Goal: Task Accomplishment & Management: Use online tool/utility

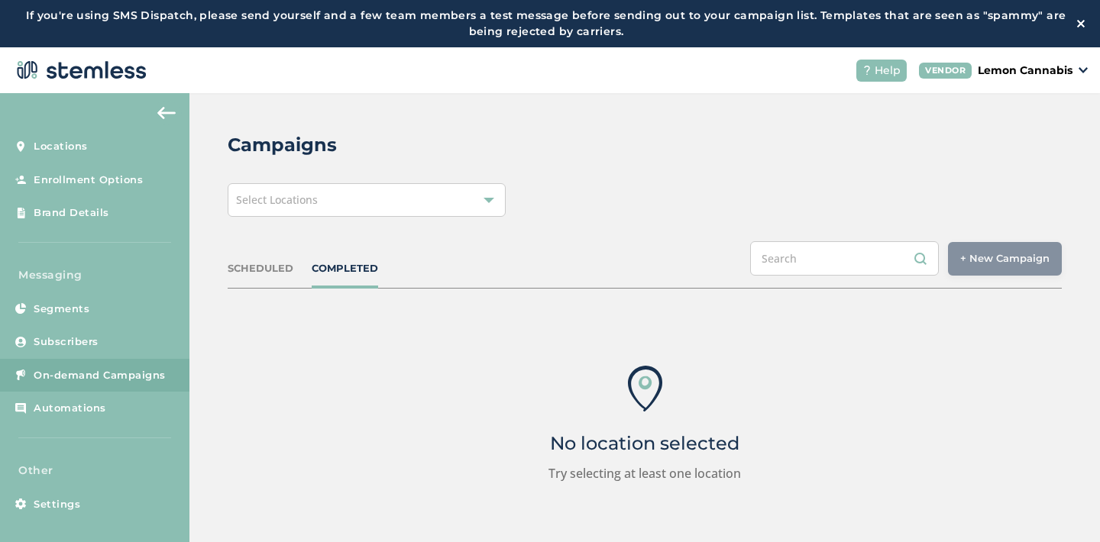
click at [414, 196] on div "Select Locations" at bounding box center [367, 200] width 278 height 34
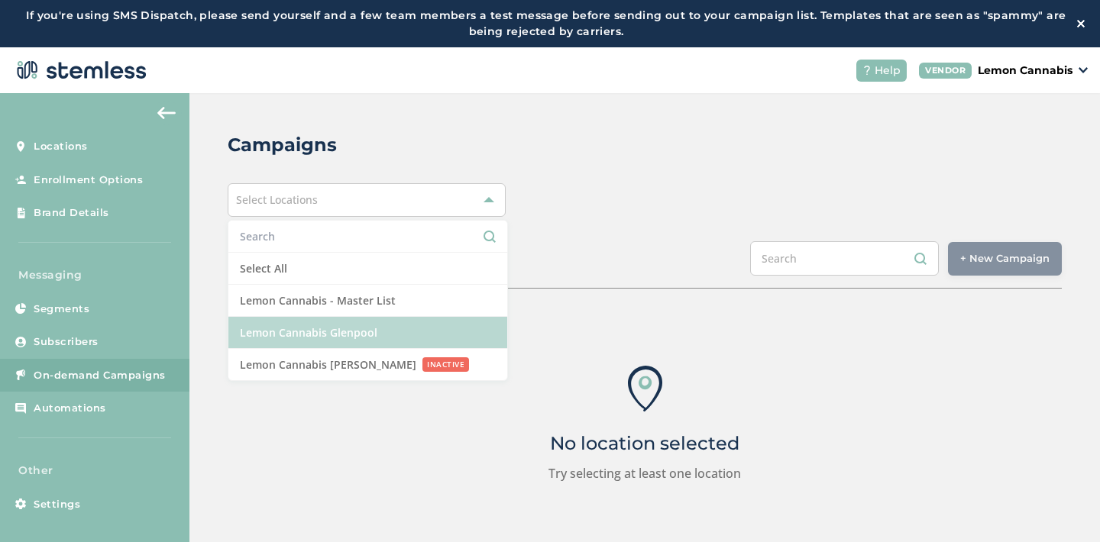
click at [371, 325] on li "Lemon Cannabis Glenpool" at bounding box center [367, 333] width 279 height 32
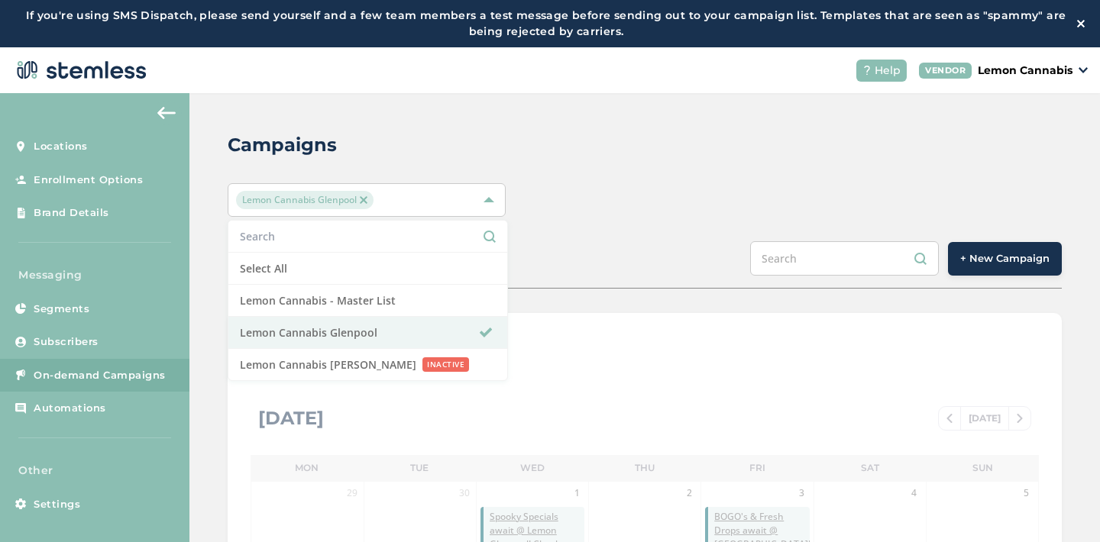
click at [652, 252] on div "SCHEDULED COMPLETED + New Campaign" at bounding box center [645, 264] width 834 height 47
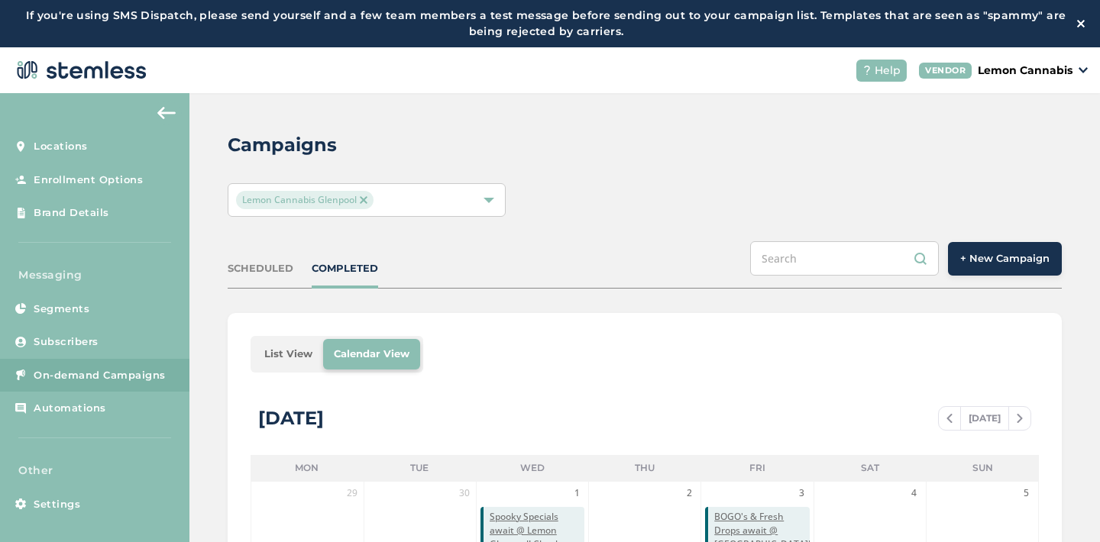
click at [992, 257] on span "+ New Campaign" at bounding box center [1004, 258] width 89 height 15
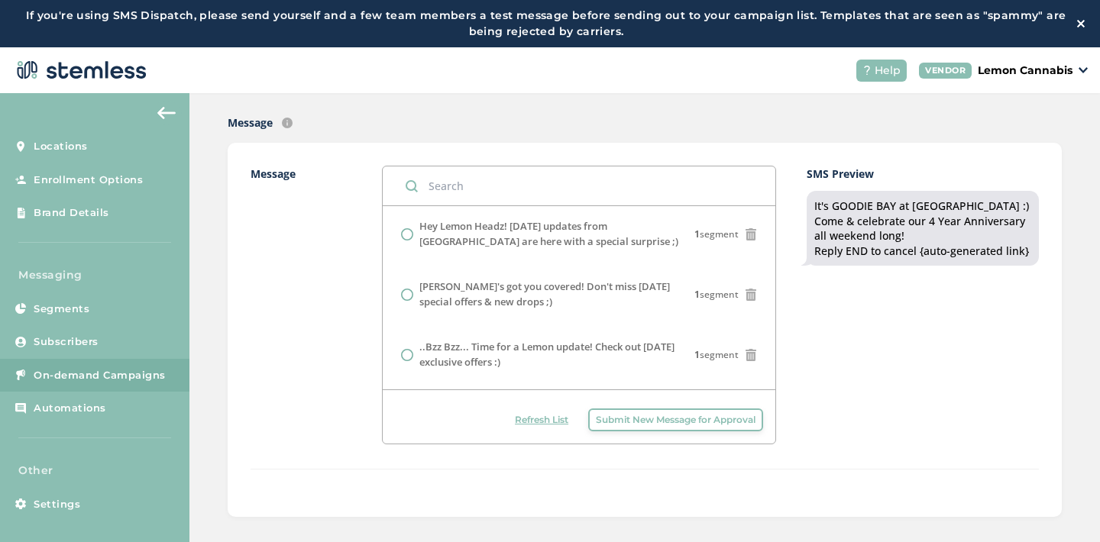
scroll to position [903, 0]
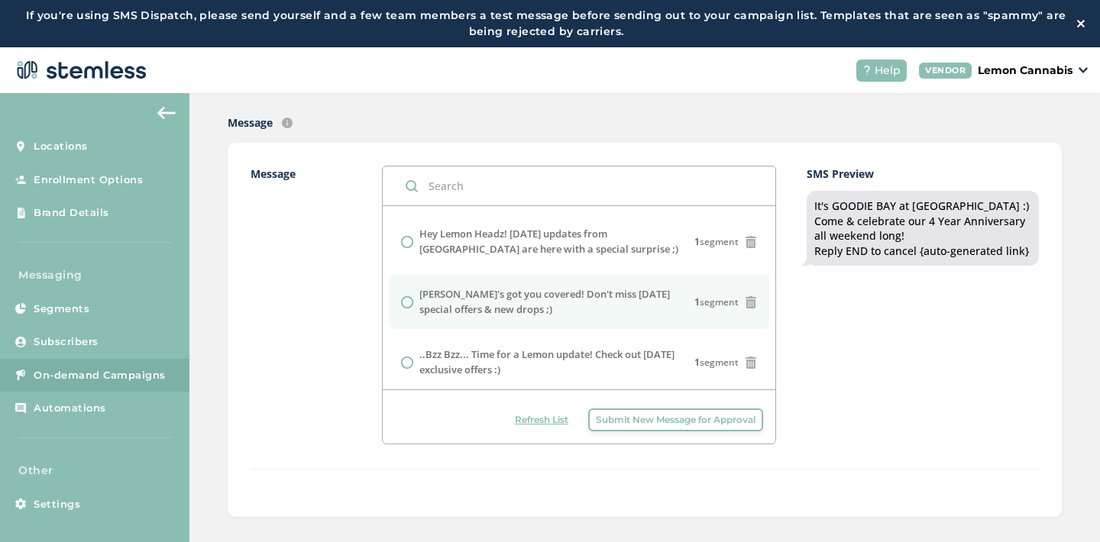
click at [599, 287] on label "[PERSON_NAME]'s got you covered! Don't miss [DATE] special offers & new drops ;)" at bounding box center [556, 302] width 275 height 30
radio input "false"
radio input "true"
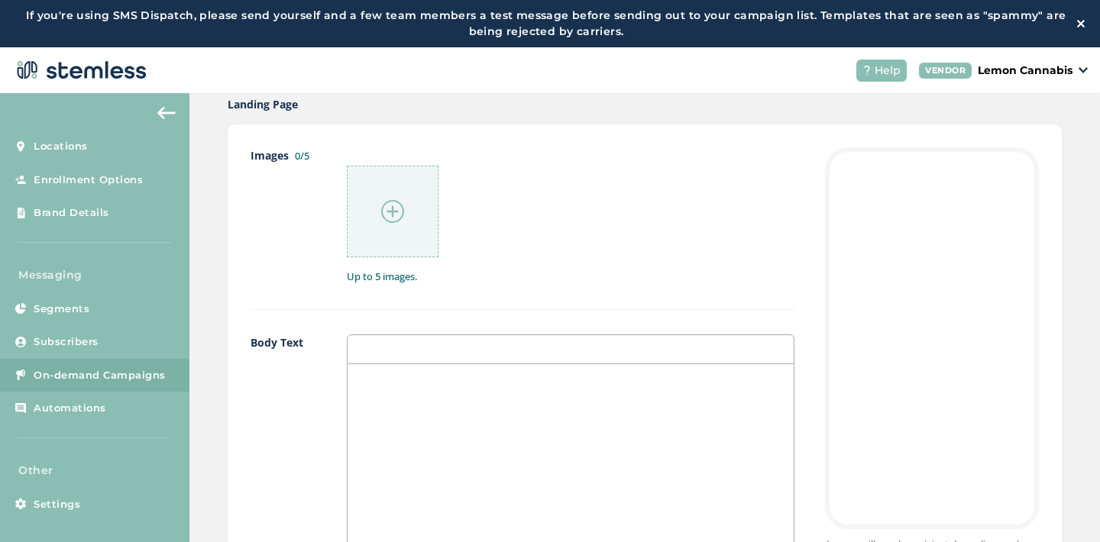
scroll to position [795, 0]
click at [396, 211] on img at bounding box center [392, 210] width 23 height 23
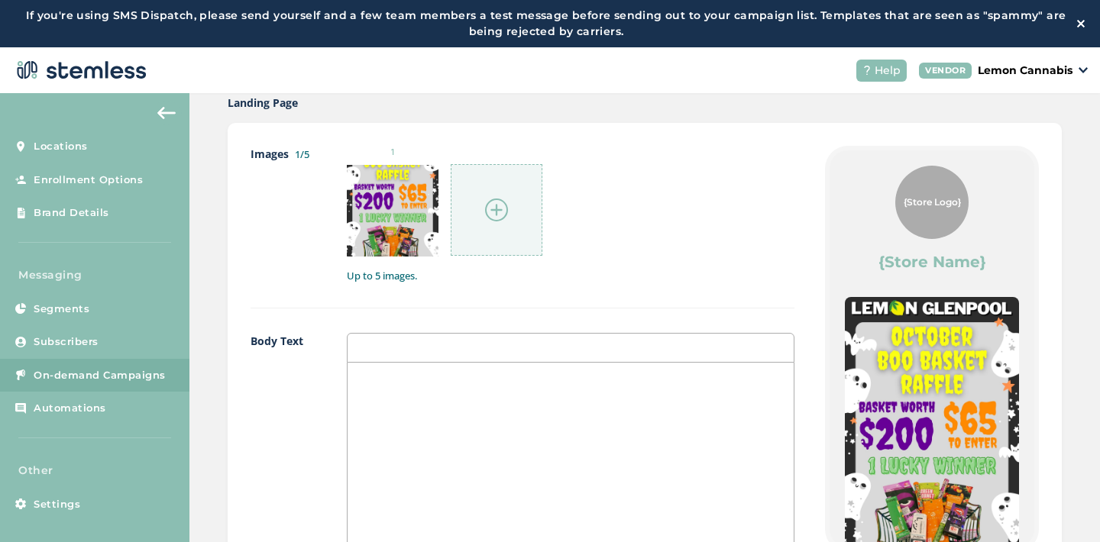
click at [506, 216] on img at bounding box center [496, 210] width 23 height 23
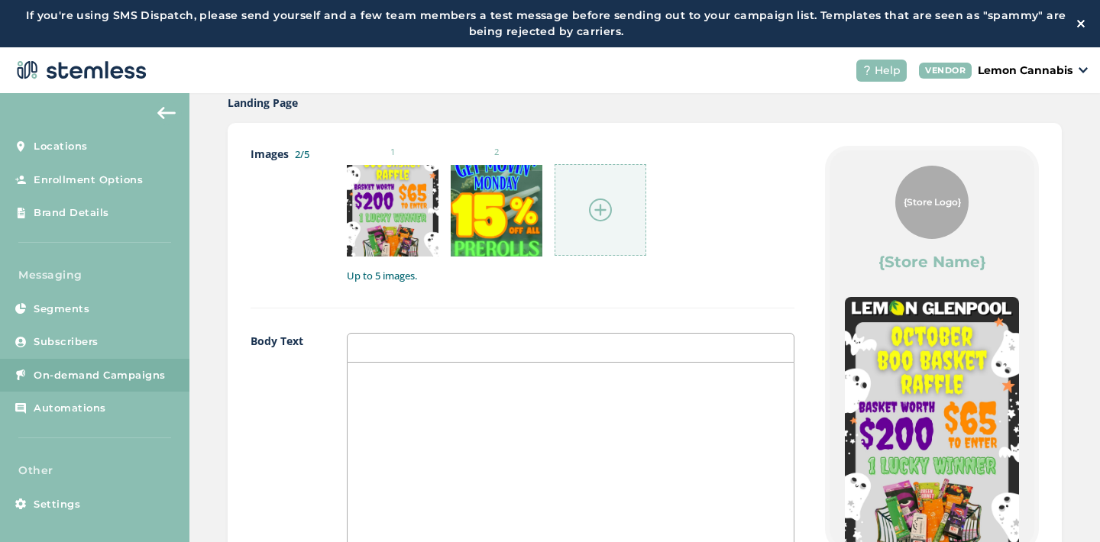
click at [600, 223] on div at bounding box center [601, 210] width 92 height 92
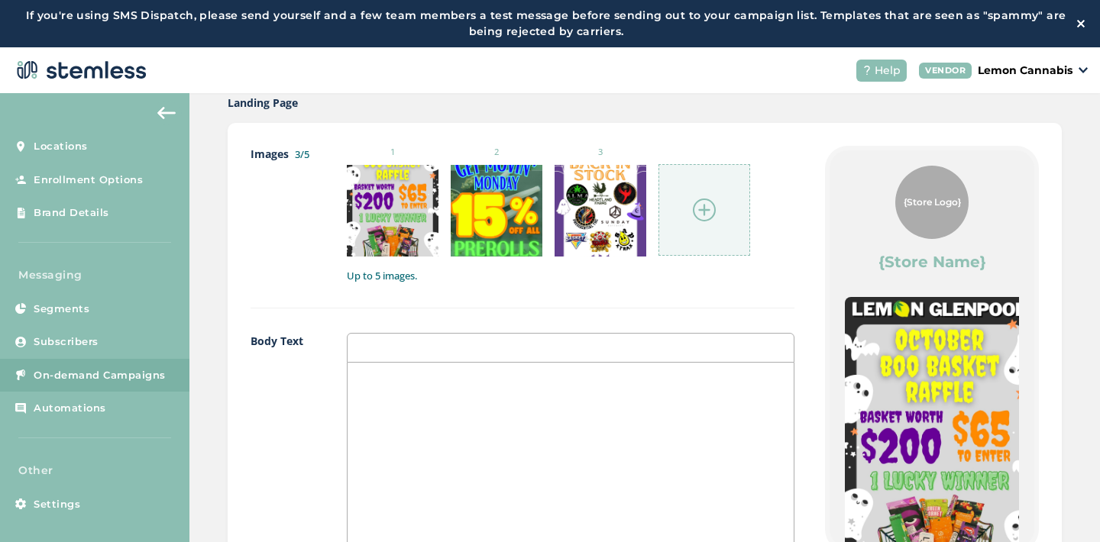
click at [712, 207] on img at bounding box center [704, 210] width 23 height 23
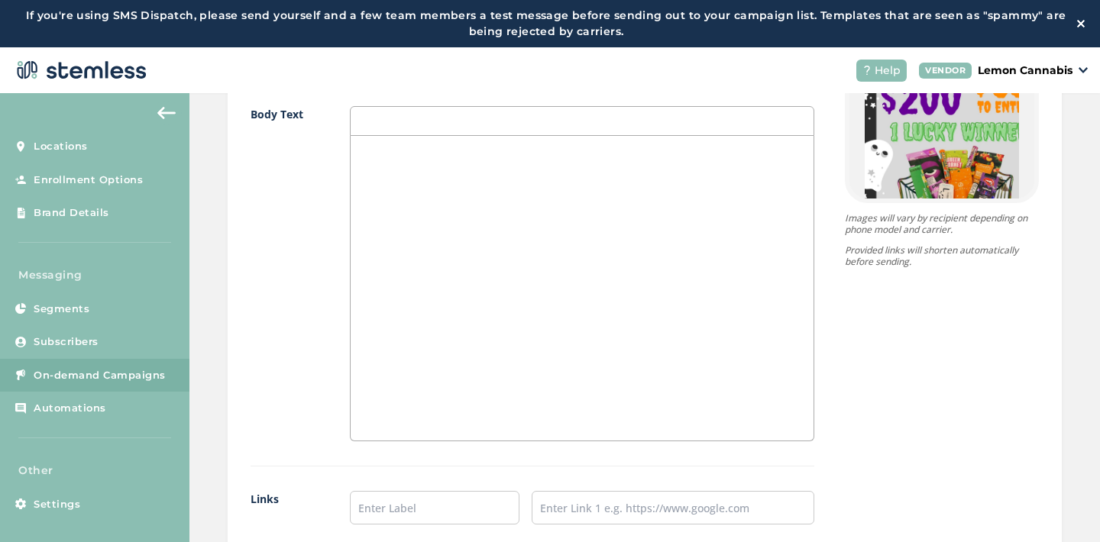
scroll to position [1115, 0]
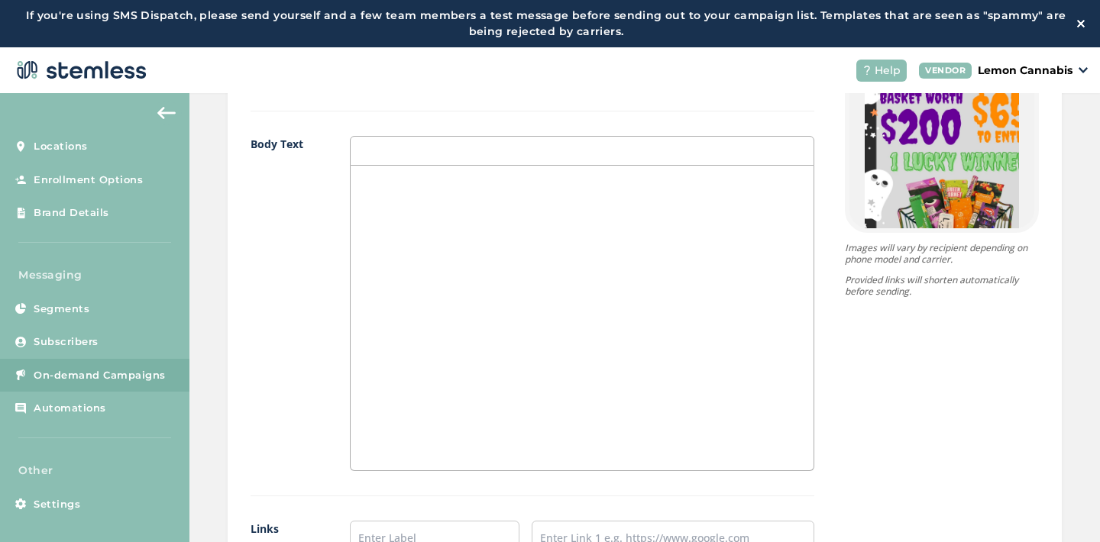
click at [452, 300] on div at bounding box center [583, 318] width 464 height 305
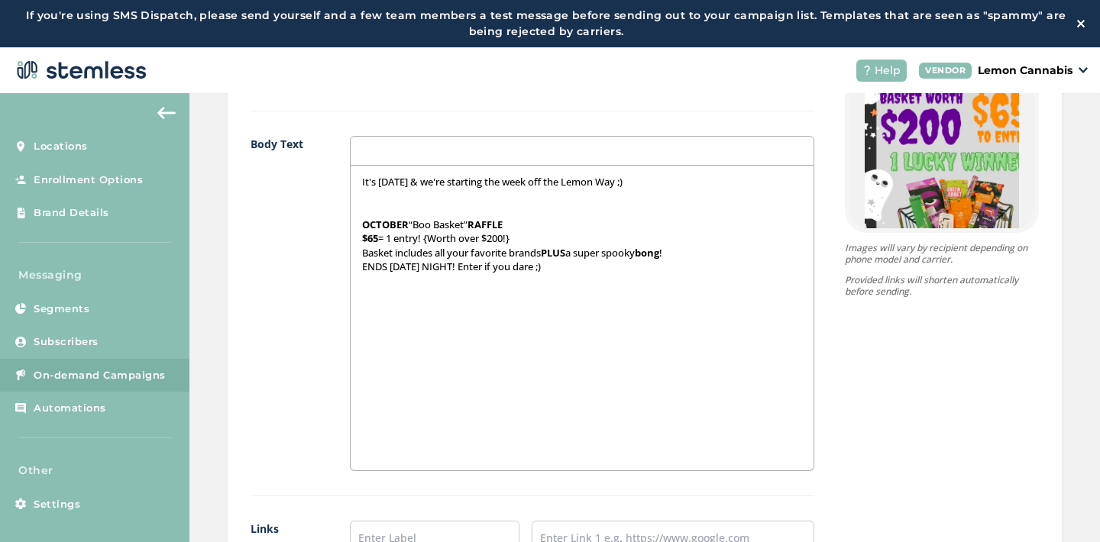
scroll to position [0, 0]
click at [381, 207] on p at bounding box center [582, 210] width 441 height 14
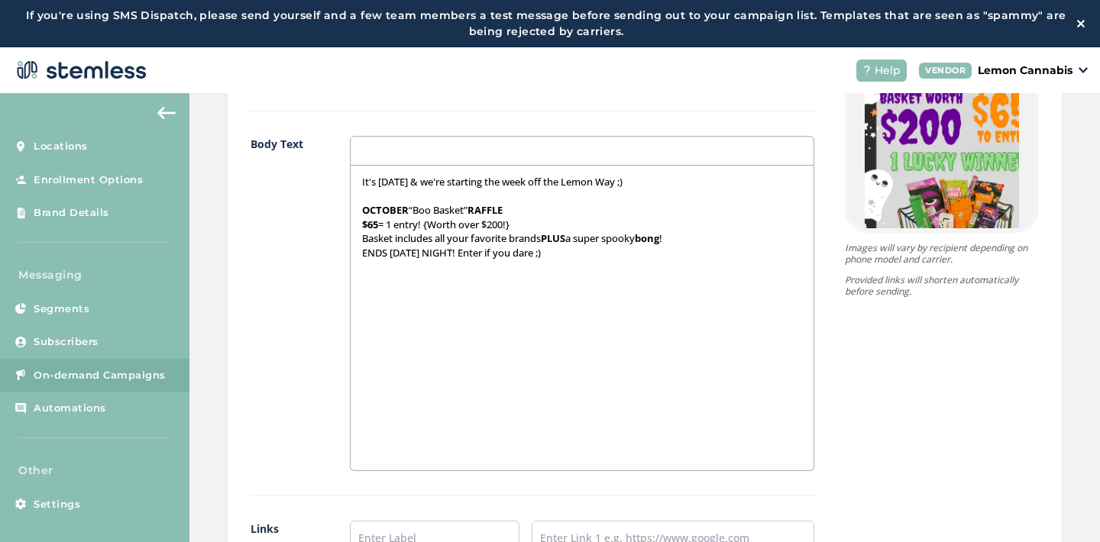
click at [431, 226] on p "$65 = 1 entry! {Worth over $200!}" at bounding box center [582, 225] width 441 height 14
drag, startPoint x: 428, startPoint y: 225, endPoint x: 507, endPoint y: 226, distance: 78.7
click at [507, 226] on p "$65 = 1 entry! {Worth over $200!}" at bounding box center [582, 225] width 441 height 14
drag, startPoint x: 470, startPoint y: 239, endPoint x: 539, endPoint y: 241, distance: 69.5
click at [539, 241] on p "Basket includes all your favorite brands PLUS a super spooky bong !" at bounding box center [582, 239] width 441 height 14
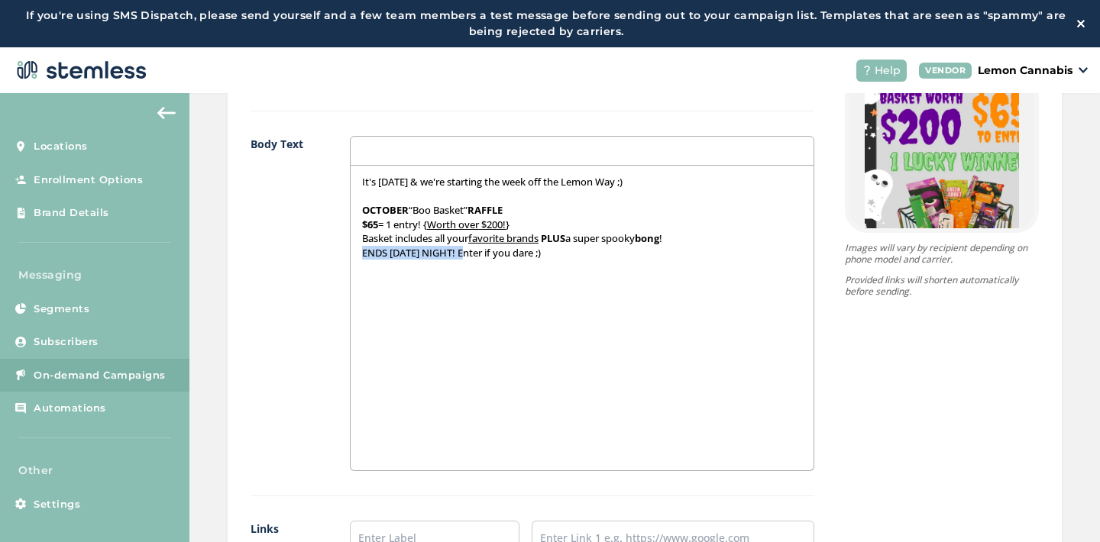
drag, startPoint x: 358, startPoint y: 251, endPoint x: 479, endPoint y: 254, distance: 121.5
click at [479, 254] on p "ENDS [DATE] NIGHT! Enter if you dare ;)" at bounding box center [582, 253] width 441 height 14
click at [578, 251] on p "ENDS [DATE] NIGHT ! Enter if you dare ;)" at bounding box center [582, 253] width 441 height 14
drag, startPoint x: 358, startPoint y: 294, endPoint x: 469, endPoint y: 299, distance: 111.6
click at [469, 299] on p "15% off ALL PREROLLS" at bounding box center [582, 295] width 441 height 14
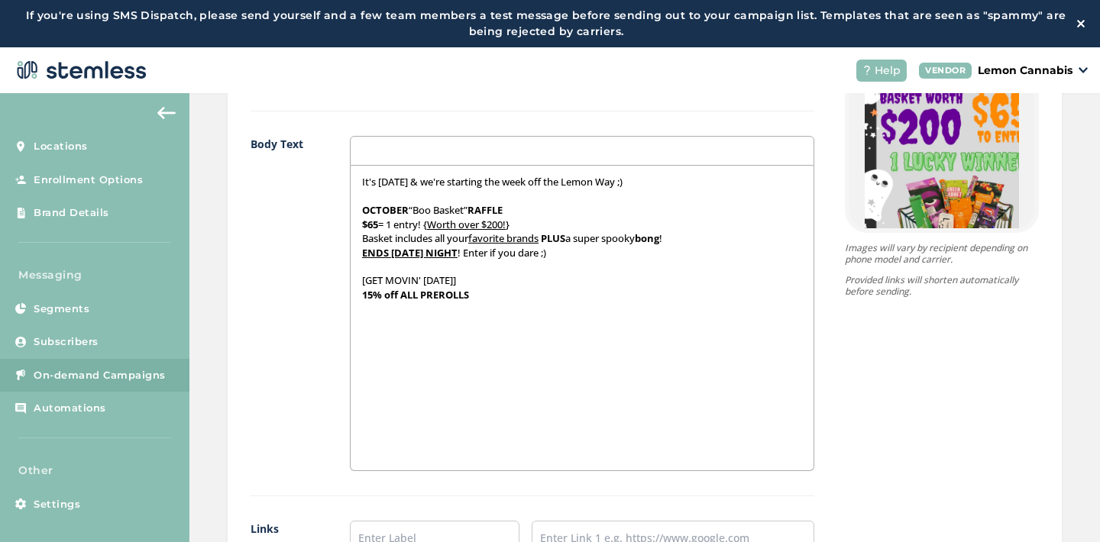
click at [469, 298] on p "15% off ALL PREROLLS" at bounding box center [582, 295] width 441 height 14
click at [362, 311] on strong "{Flower & Infused)" at bounding box center [407, 309] width 90 height 14
drag, startPoint x: 456, startPoint y: 311, endPoint x: 348, endPoint y: 310, distance: 108.5
click at [351, 310] on div "It's [DATE] & we're starting the week off the Lemon Way ;) OCTOBER “Boo Basket”…" at bounding box center [583, 318] width 464 height 305
click at [449, 306] on p "(Flower & Infused)" at bounding box center [582, 309] width 441 height 14
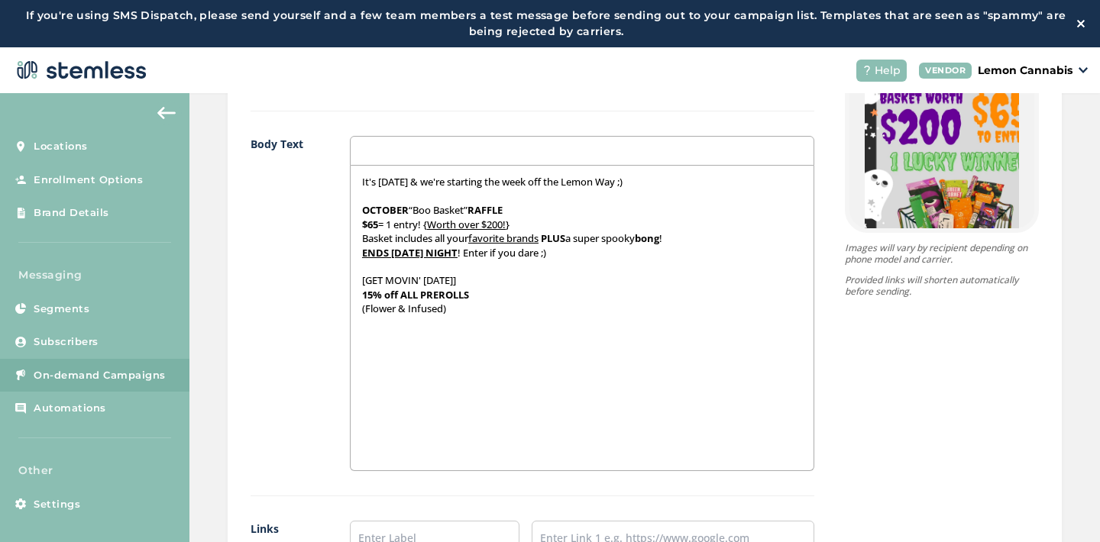
scroll to position [28, 0]
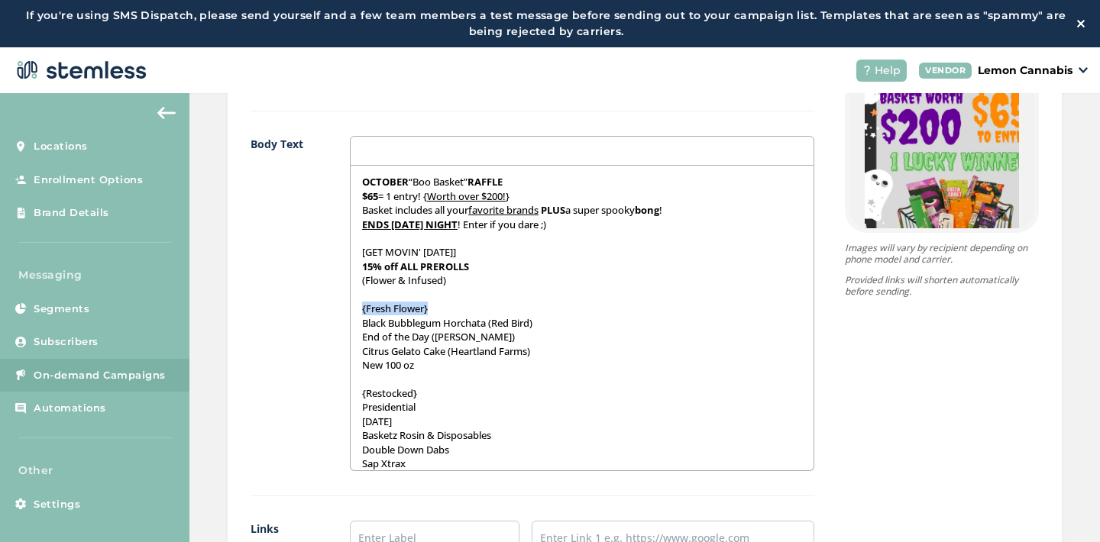
drag, startPoint x: 347, startPoint y: 311, endPoint x: 428, endPoint y: 311, distance: 81.0
click at [428, 311] on div "It's [DATE] & we're starting the week off the Lemon Way ;) OCTOBER “Boo Basket”…" at bounding box center [583, 318] width 464 height 305
click at [351, 359] on div "It's [DATE] & we're starting the week off the Lemon Way ;) OCTOBER “Boo Basket”…" at bounding box center [583, 318] width 464 height 305
click at [351, 355] on div "It's [DATE] & we're starting the week off the Lemon Way ;) OCTOBER “Boo Basket”…" at bounding box center [583, 318] width 464 height 305
click at [355, 338] on div "It's [DATE] & we're starting the week off the Lemon Way ;) OCTOBER “Boo Basket”…" at bounding box center [583, 318] width 464 height 305
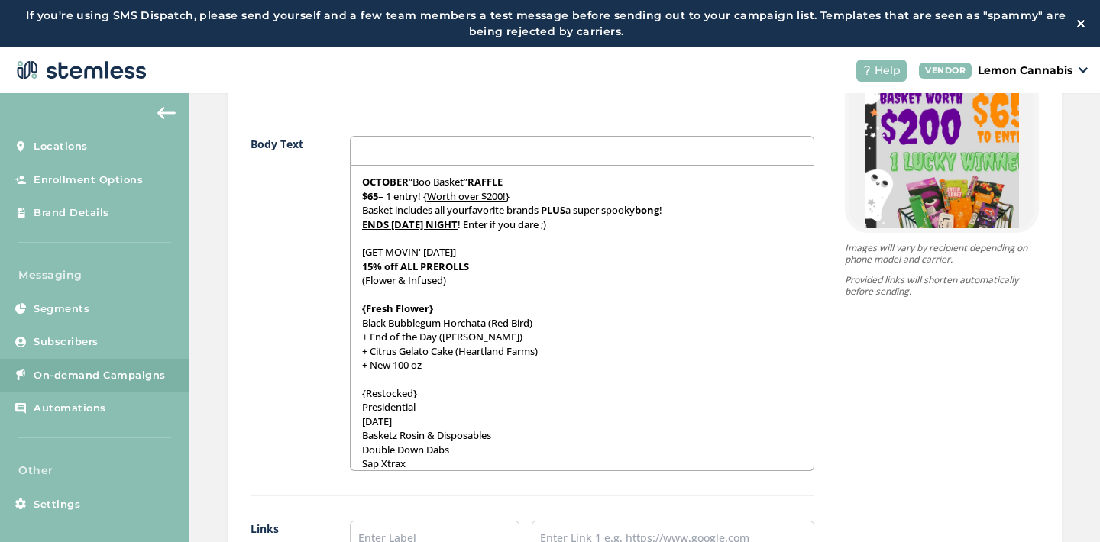
click at [355, 319] on div "It's [DATE] & we're starting the week off the Lemon Way ;) OCTOBER “Boo Basket”…" at bounding box center [583, 318] width 464 height 305
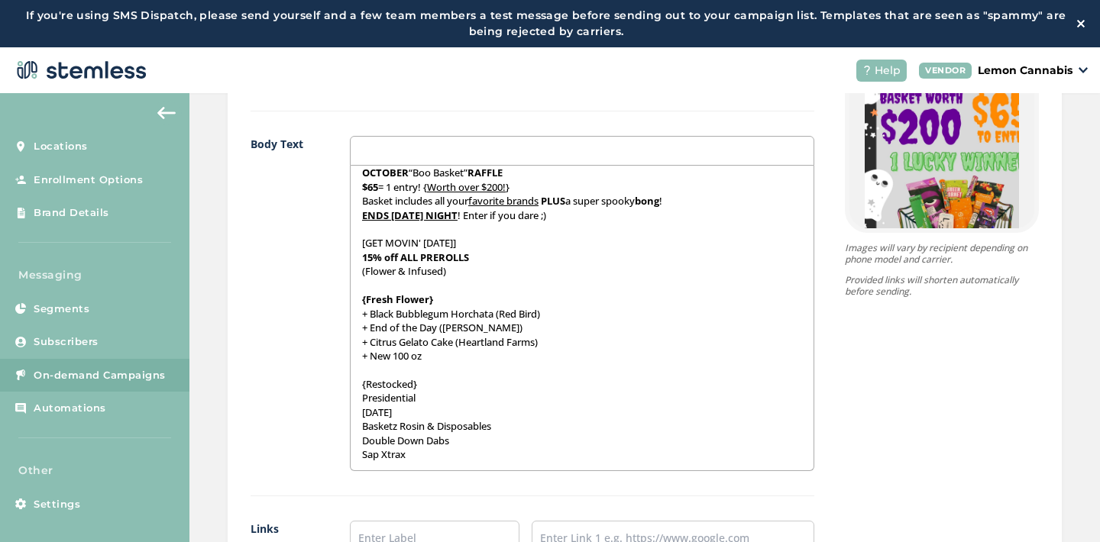
click at [352, 398] on div "It's [DATE] & we're starting the week off the Lemon Way ;) OCTOBER “Boo Basket”…" at bounding box center [583, 318] width 464 height 305
click at [352, 410] on div "It's [DATE] & we're starting the week off the Lemon Way ;) OCTOBER “Boo Basket”…" at bounding box center [583, 318] width 464 height 305
click at [355, 428] on div "It's [DATE] & we're starting the week off the Lemon Way ;) OCTOBER “Boo Basket”…" at bounding box center [583, 318] width 464 height 305
click at [351, 446] on div "It's [DATE] & we're starting the week off the Lemon Way ;) OCTOBER “Boo Basket”…" at bounding box center [583, 318] width 464 height 305
click at [351, 459] on div "It's [DATE] & we're starting the week off the Lemon Way ;) OCTOBER “Boo Basket”…" at bounding box center [583, 318] width 464 height 305
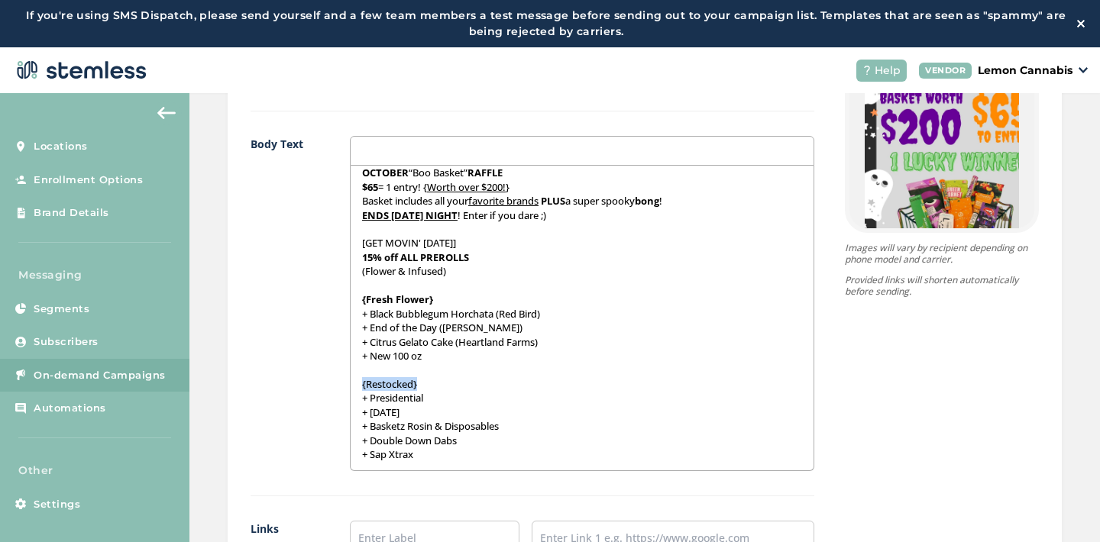
drag, startPoint x: 355, startPoint y: 384, endPoint x: 413, endPoint y: 384, distance: 58.8
click at [413, 384] on div "It's [DATE] & we're starting the week off the Lemon Way ;) OCTOBER “Boo Basket”…" at bounding box center [583, 318] width 464 height 305
click at [417, 386] on p "{Restocked}" at bounding box center [582, 384] width 441 height 14
click at [416, 465] on div "It's [DATE] & we're starting the week off the Lemon Way ;) OCTOBER “Boo Basket”…" at bounding box center [583, 318] width 464 height 305
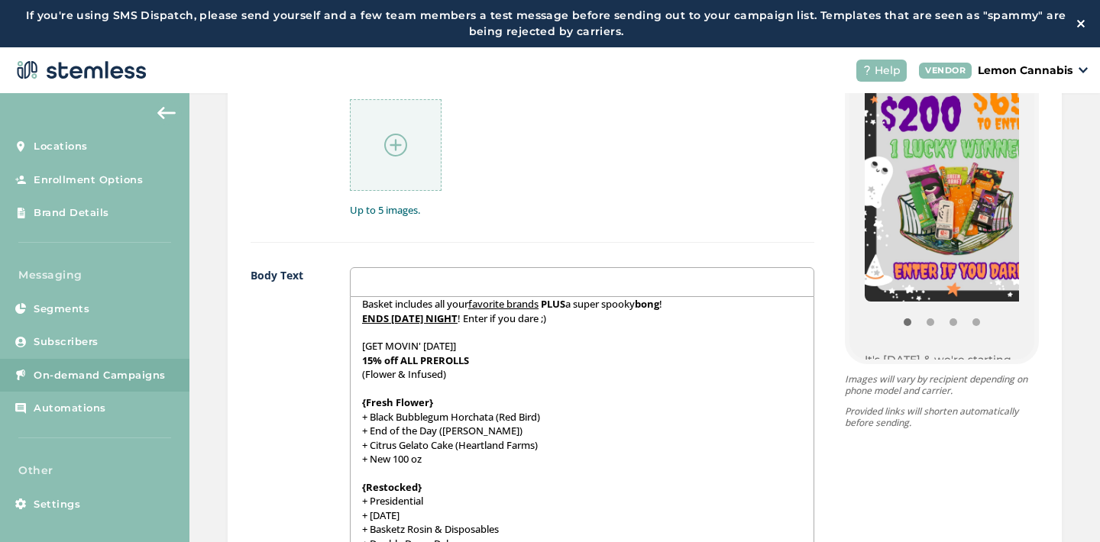
scroll to position [165, 0]
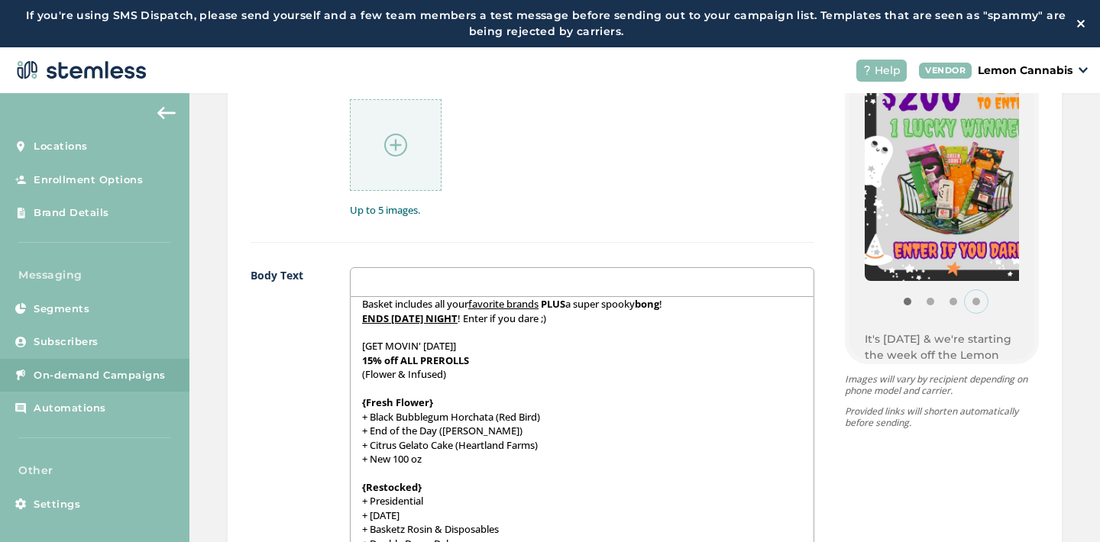
click at [965, 299] on button "Item 3" at bounding box center [976, 301] width 23 height 23
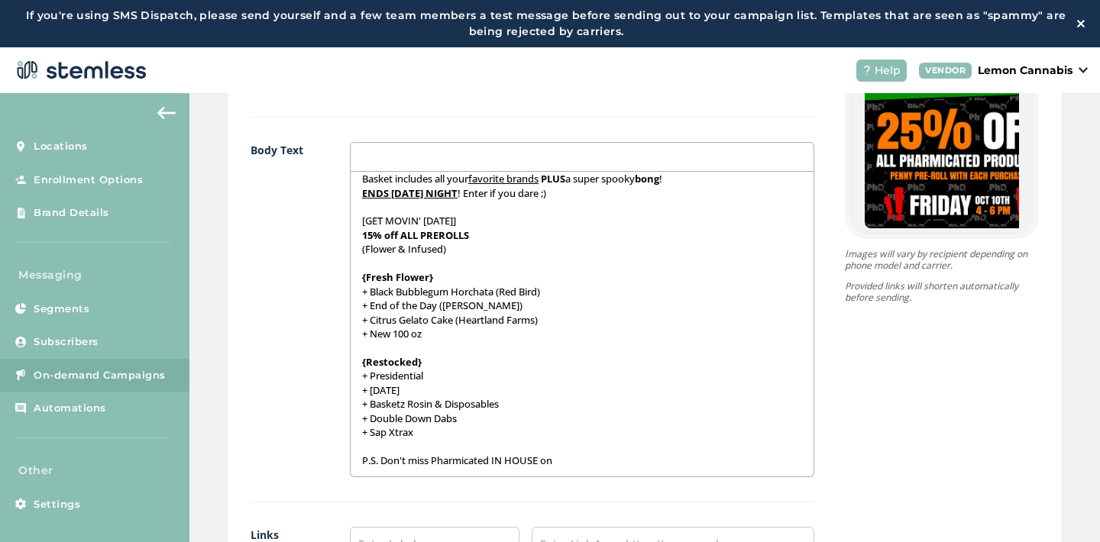
scroll to position [1108, 0]
click at [569, 460] on p "P.S. Don't miss Pharmicated IN HOUSE on" at bounding box center [582, 462] width 441 height 14
click at [459, 459] on p "P.S. Don't miss Pharmicated IN HOUSE [DATE][DATE]!" at bounding box center [582, 462] width 441 height 14
click at [665, 460] on p "P.S. Don't miss Pharmicated IN HOUSE [DATE][DATE]!" at bounding box center [582, 462] width 441 height 14
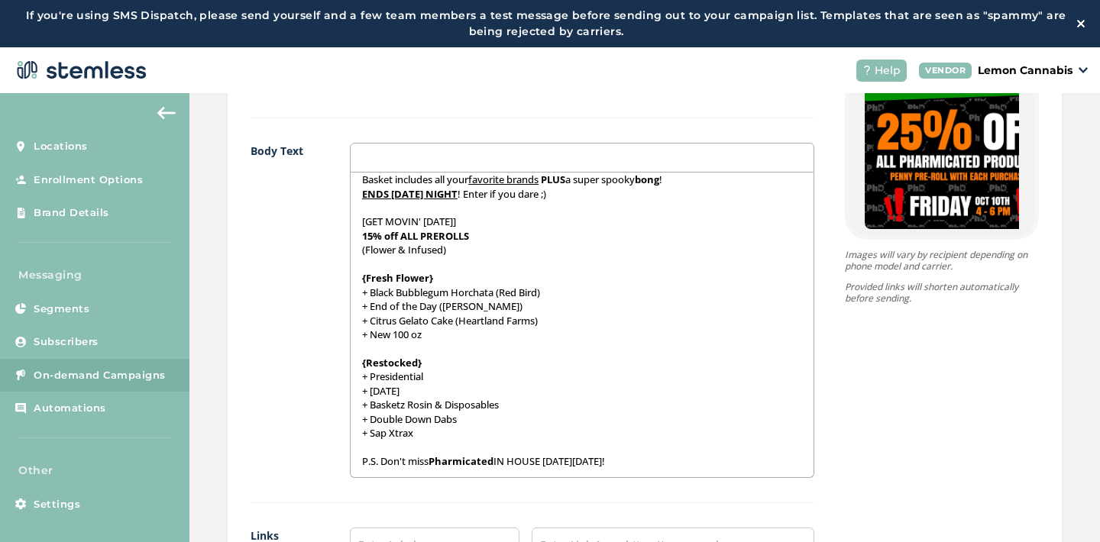
drag, startPoint x: 559, startPoint y: 462, endPoint x: 653, endPoint y: 459, distance: 94.0
click at [653, 459] on p "P.S. Don't miss Pharmicated IN HOUSE [DATE][DATE]!" at bounding box center [582, 462] width 441 height 14
click at [685, 461] on p "P.S. Don't miss Pharmicated IN HOUSE [DATE][DATE] !" at bounding box center [582, 462] width 441 height 14
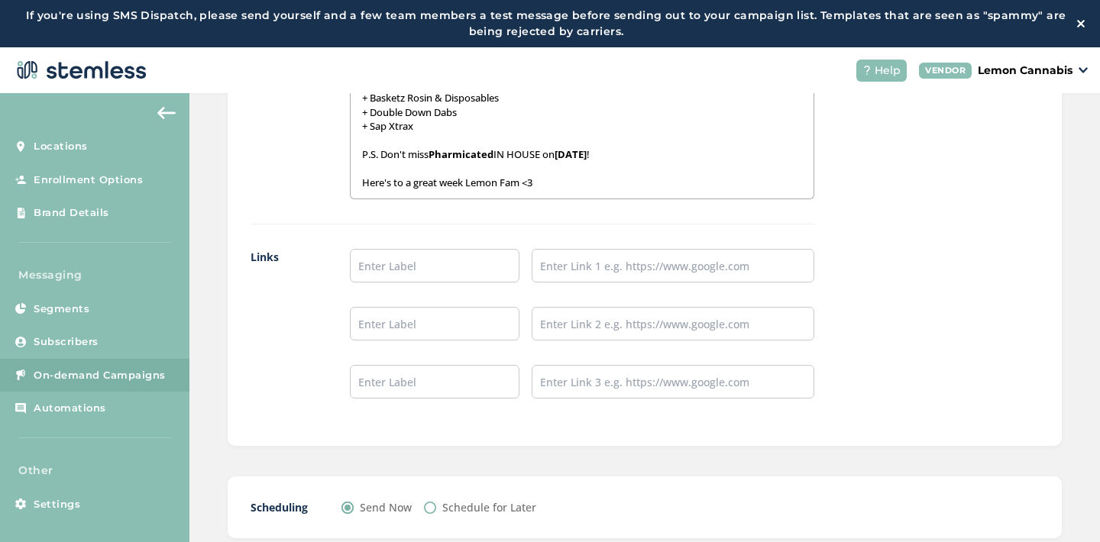
scroll to position [1390, 0]
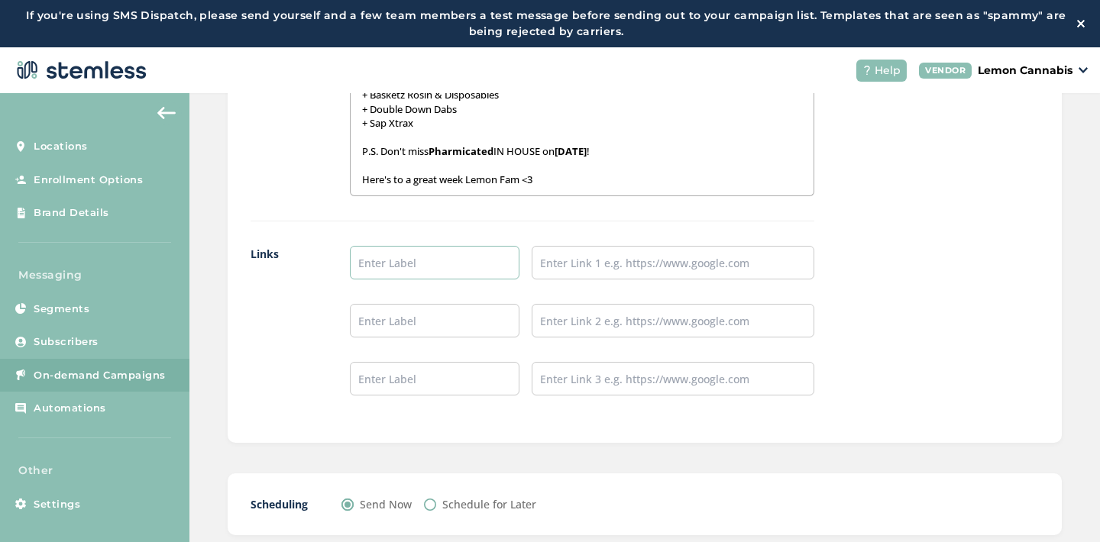
click at [387, 270] on input "text" at bounding box center [435, 263] width 170 height 34
type input "Place an Order!"
click at [417, 322] on input "text" at bounding box center [435, 321] width 170 height 34
type input "Leave a Review!"
click at [435, 382] on input "text" at bounding box center [435, 379] width 170 height 34
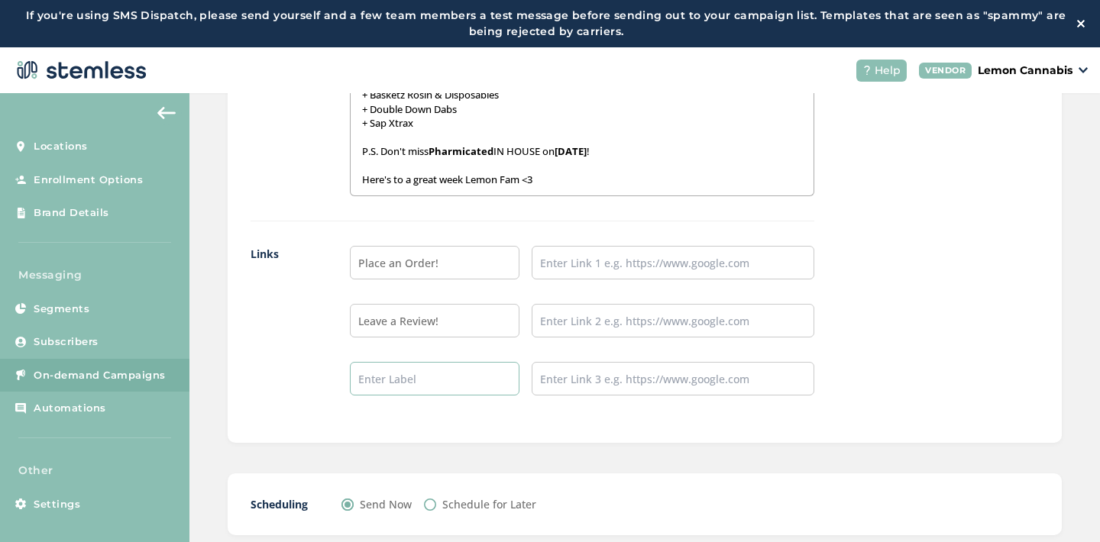
type input "Follow our IG!"
click at [575, 272] on input "text" at bounding box center [673, 263] width 283 height 34
type input "[URL][DOMAIN_NAME]"
click at [621, 325] on input "text" at bounding box center [673, 321] width 283 height 34
type input "[URL][DOMAIN_NAME]"
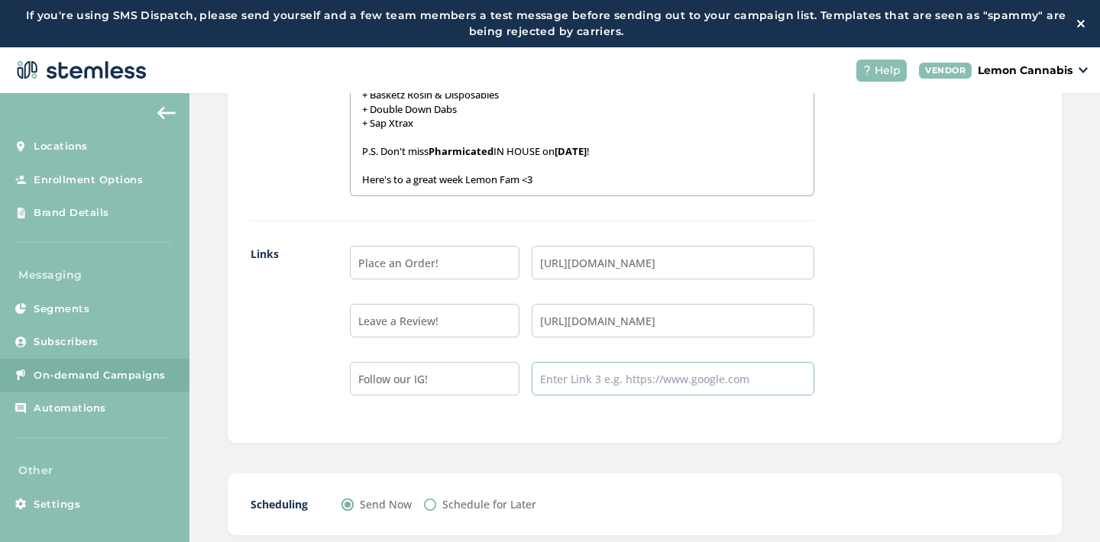
click at [639, 384] on input "text" at bounding box center [673, 379] width 283 height 34
type input "[URL][DOMAIN_NAME]"
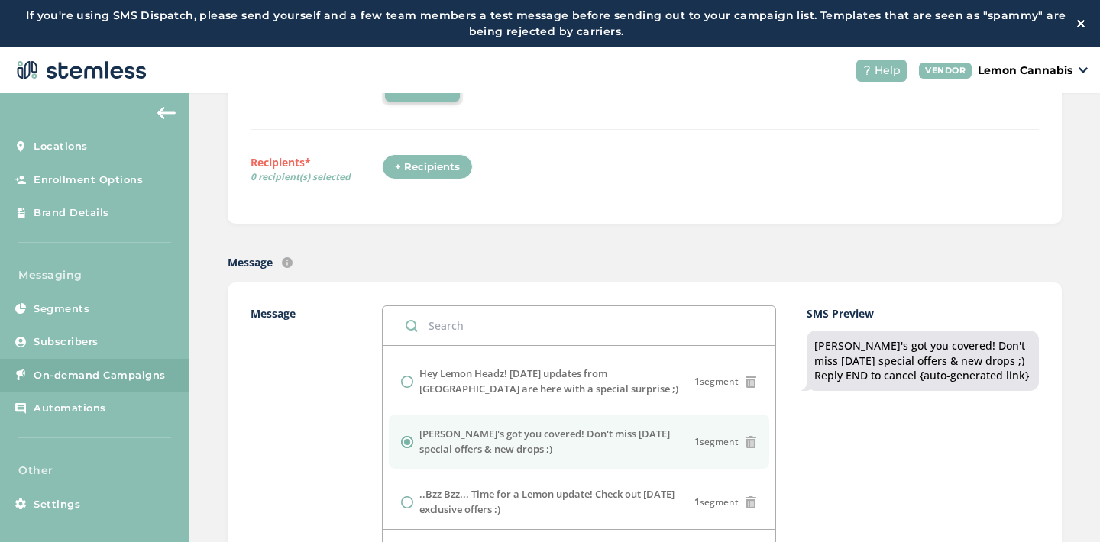
scroll to position [0, 0]
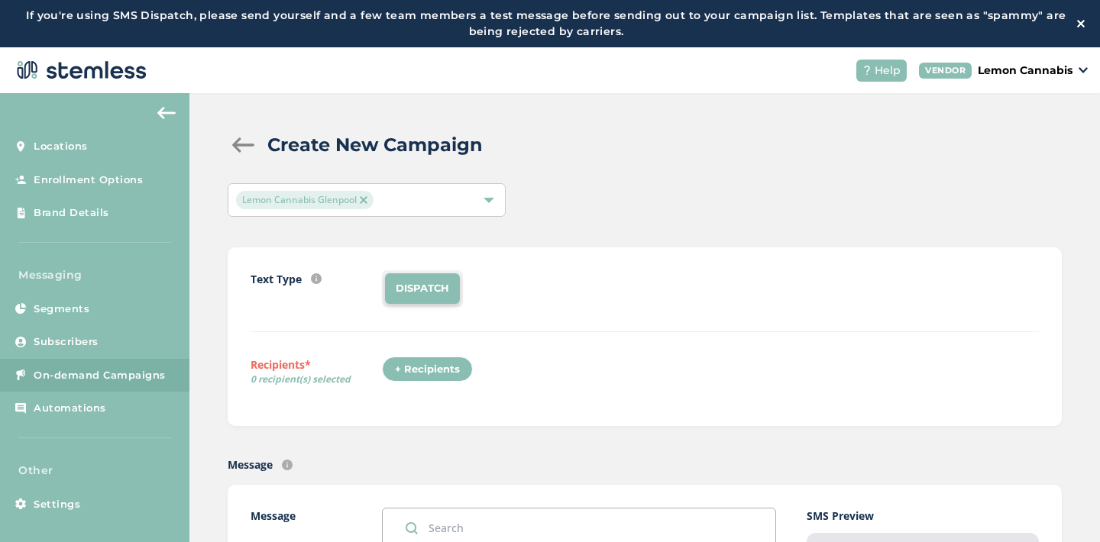
click at [414, 371] on div "+ Recipients" at bounding box center [427, 370] width 91 height 26
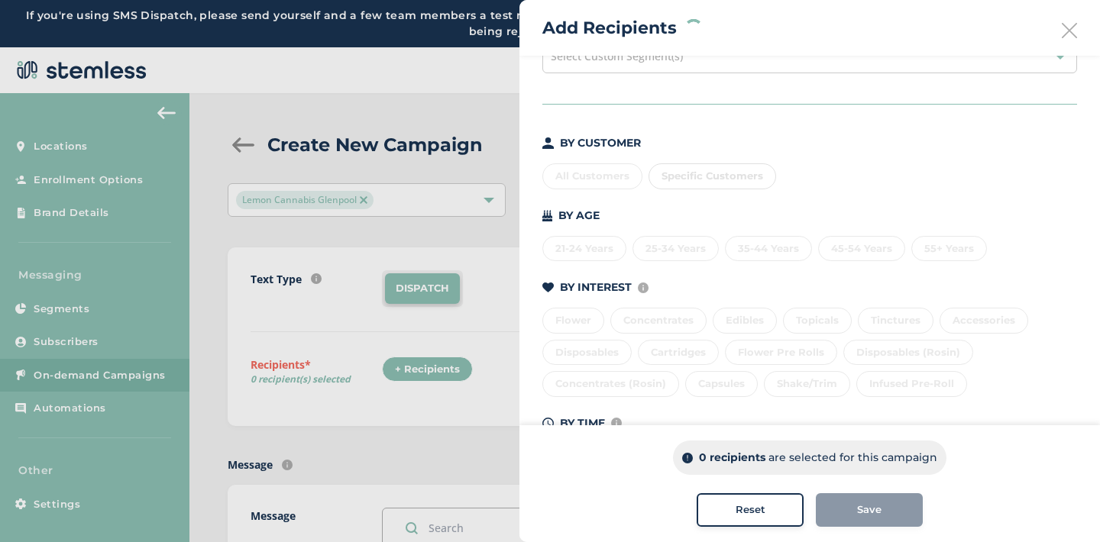
scroll to position [171, 0]
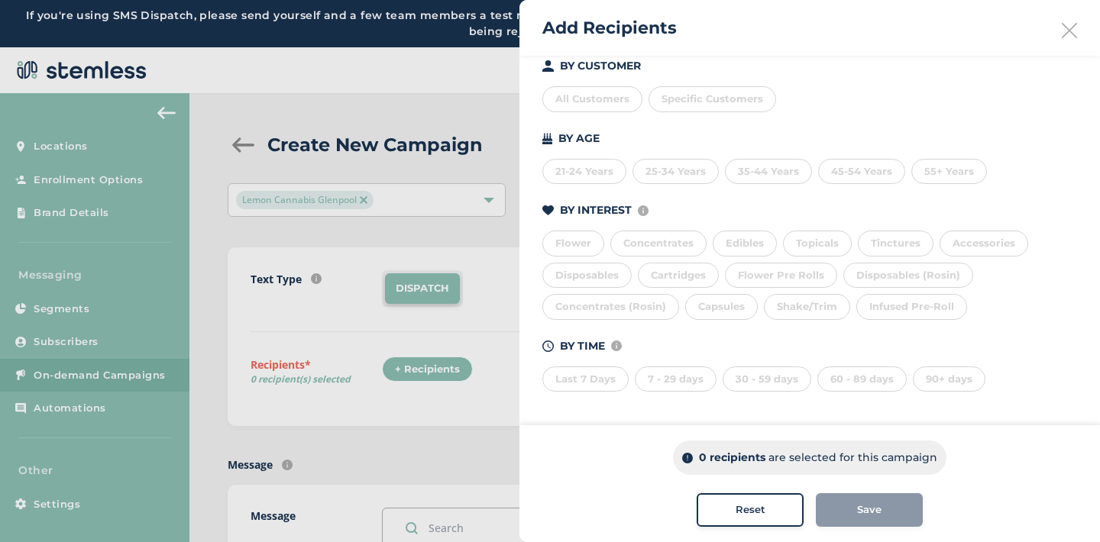
click at [593, 377] on div "Last 7 Days" at bounding box center [585, 380] width 86 height 26
click at [655, 378] on div "7 - 29 days" at bounding box center [676, 380] width 82 height 26
click at [744, 379] on div "30 - 59 days" at bounding box center [767, 380] width 89 height 26
click at [840, 382] on div "60 - 89 days" at bounding box center [862, 380] width 89 height 26
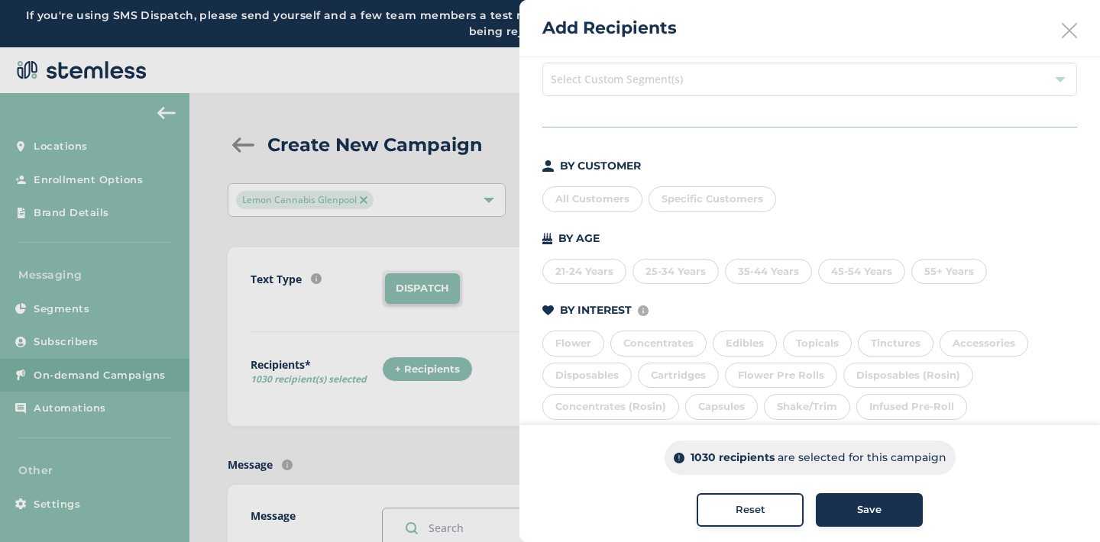
scroll to position [0, 0]
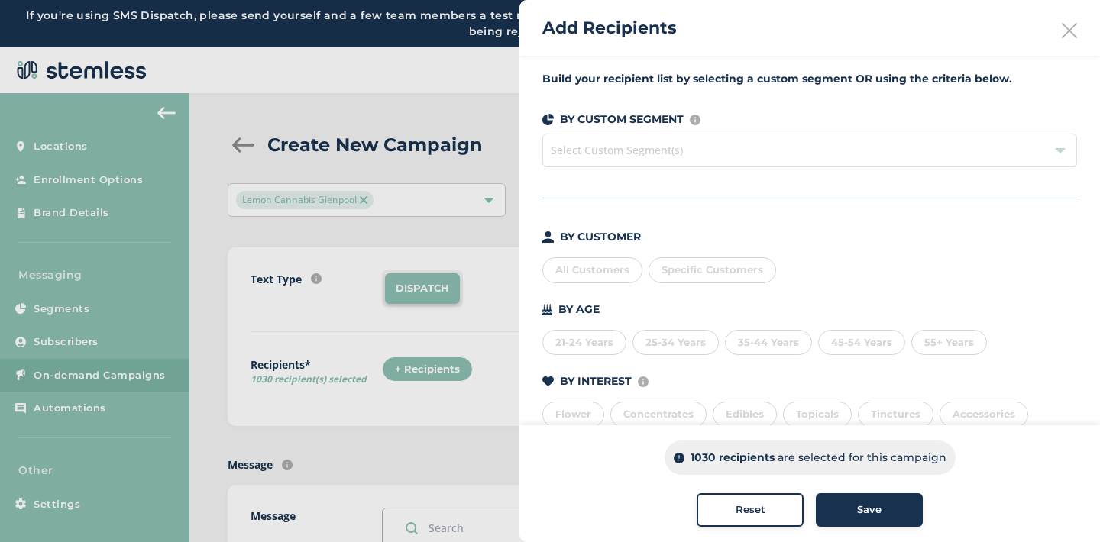
click at [675, 267] on span "Specific Customers" at bounding box center [713, 270] width 102 height 12
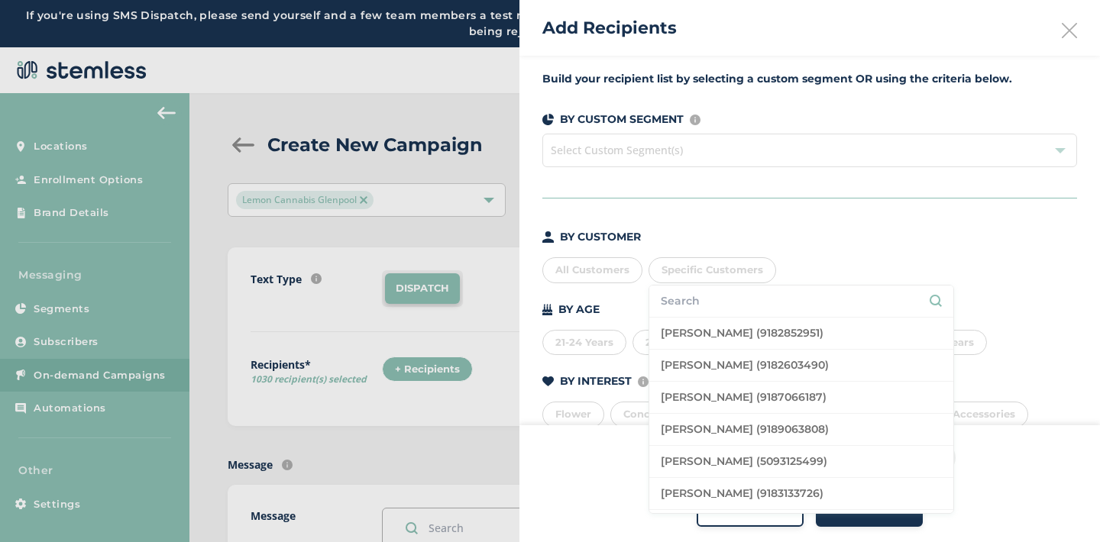
click at [691, 313] on li at bounding box center [801, 302] width 304 height 32
click at [678, 304] on input "text" at bounding box center [801, 301] width 281 height 16
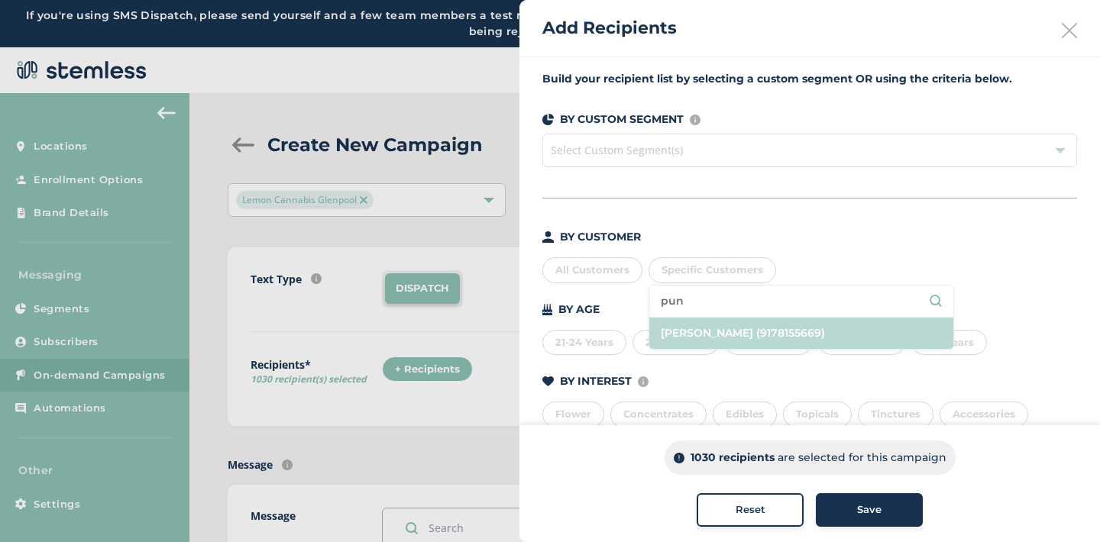
click at [692, 336] on li "[PERSON_NAME] (9178155669)" at bounding box center [801, 333] width 304 height 31
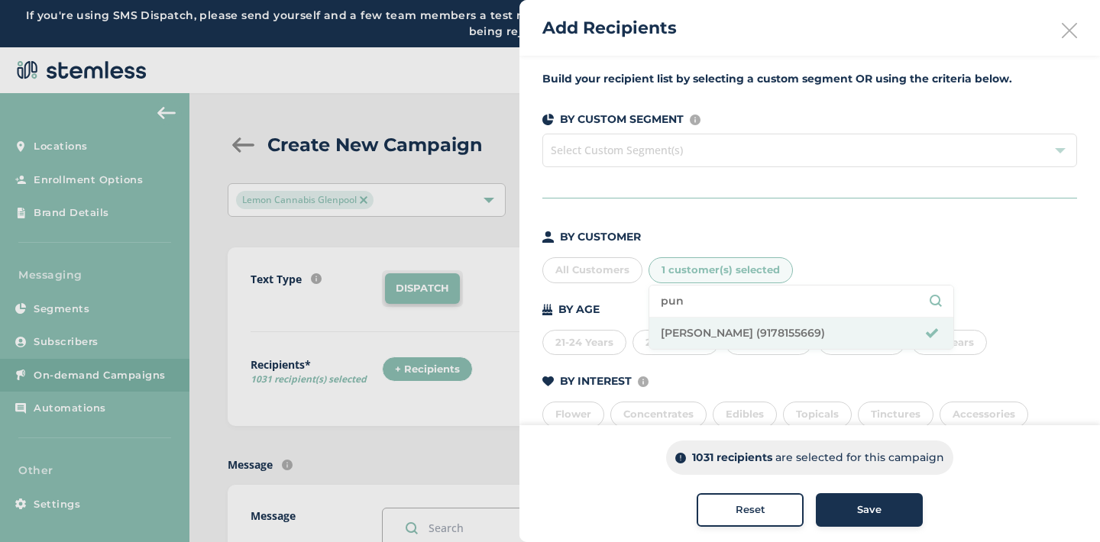
click at [690, 301] on input "pun" at bounding box center [801, 301] width 281 height 16
type input "p"
click at [695, 331] on li "[PERSON_NAME] (7186877808)" at bounding box center [801, 333] width 304 height 31
click at [701, 298] on input "[PERSON_NAME]" at bounding box center [801, 301] width 281 height 16
type input "l"
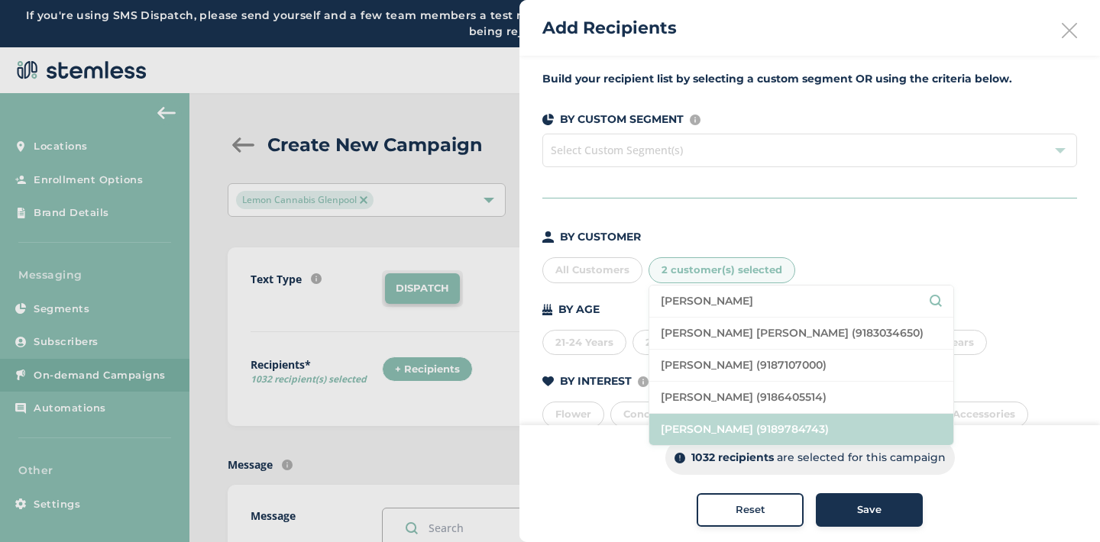
click at [707, 430] on li "[PERSON_NAME] (9189784743)" at bounding box center [801, 429] width 304 height 31
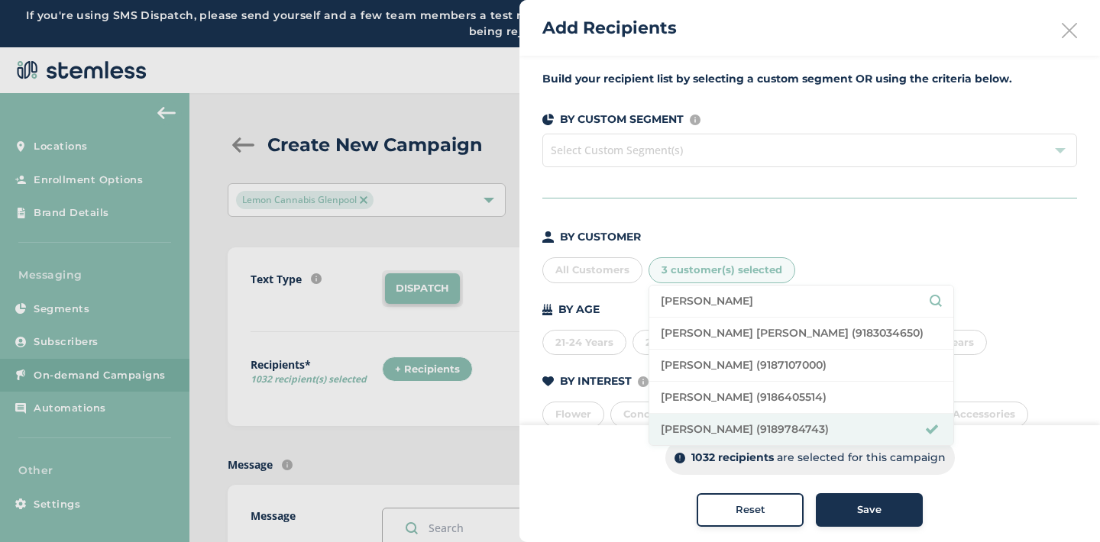
click at [713, 303] on input "[PERSON_NAME]" at bounding box center [801, 301] width 281 height 16
type input "m"
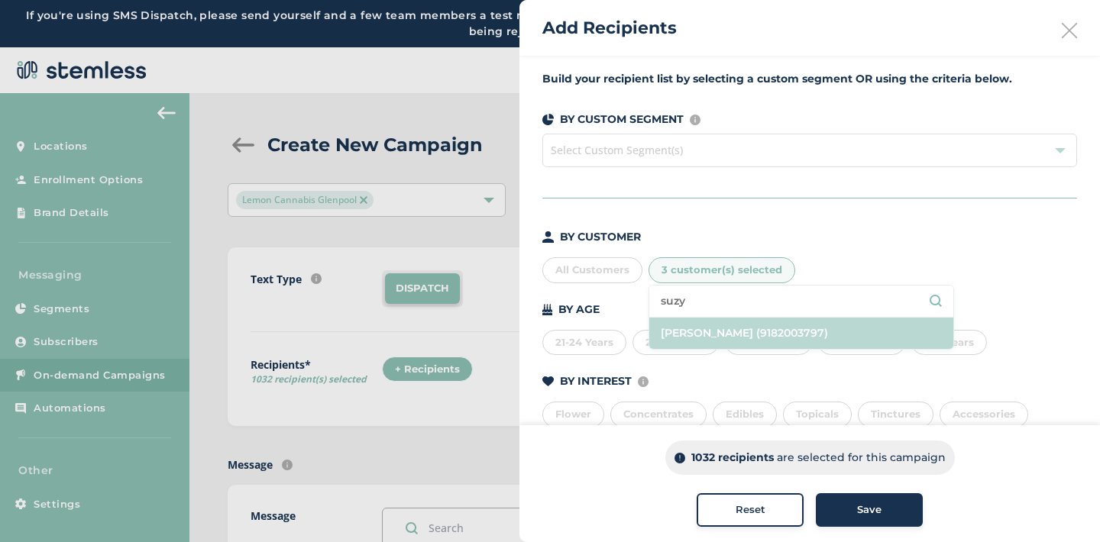
click at [717, 337] on li "[PERSON_NAME] (9182003797)" at bounding box center [801, 333] width 304 height 31
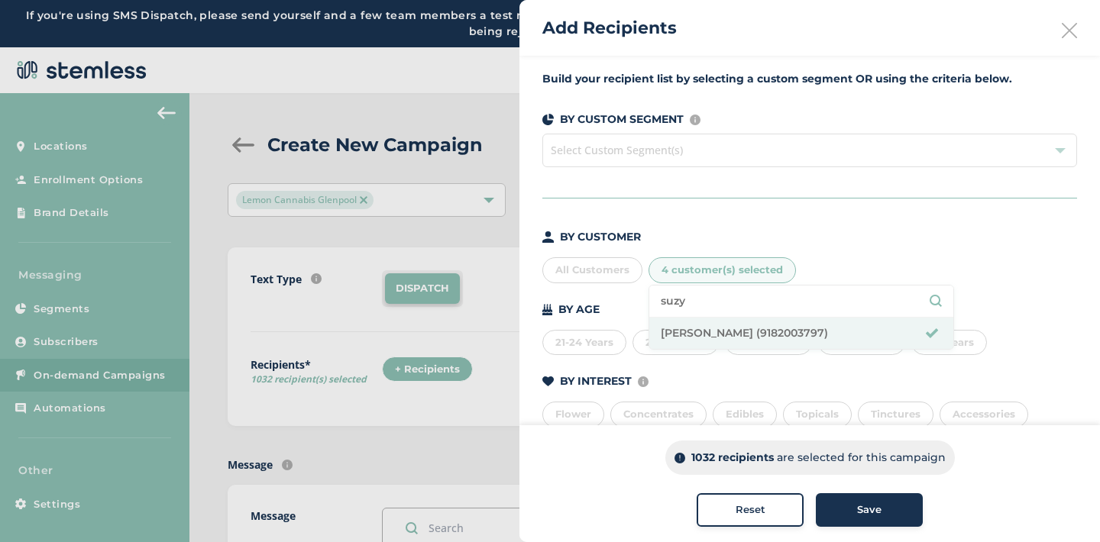
click at [688, 300] on input "suzy" at bounding box center [801, 301] width 281 height 16
type input "s"
click at [689, 330] on li "[PERSON_NAME] (9182104979)" at bounding box center [801, 333] width 304 height 31
click at [727, 300] on input "[PERSON_NAME]" at bounding box center [801, 301] width 281 height 16
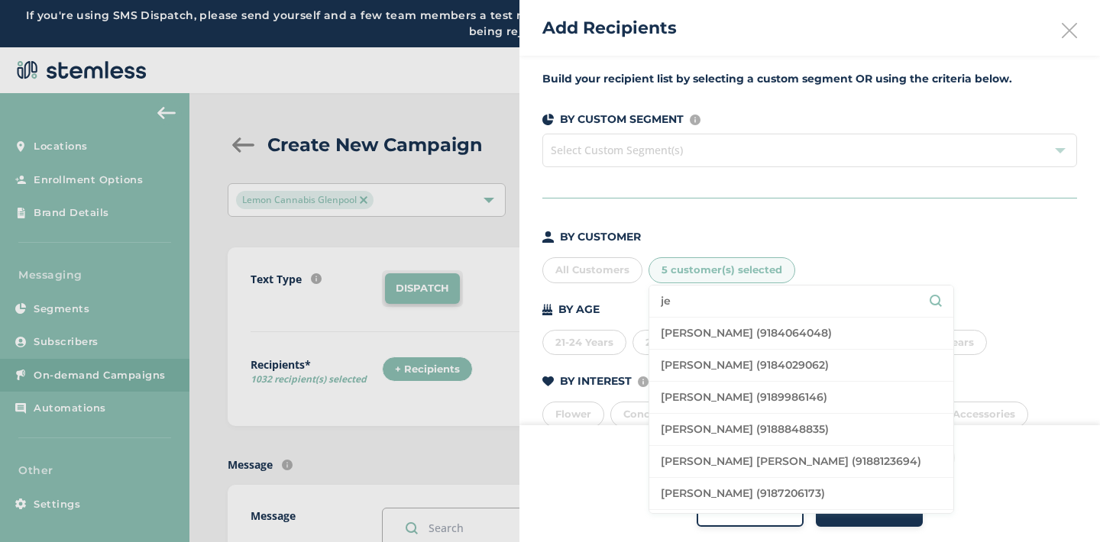
type input "j"
type input "[PERSON_NAME]"
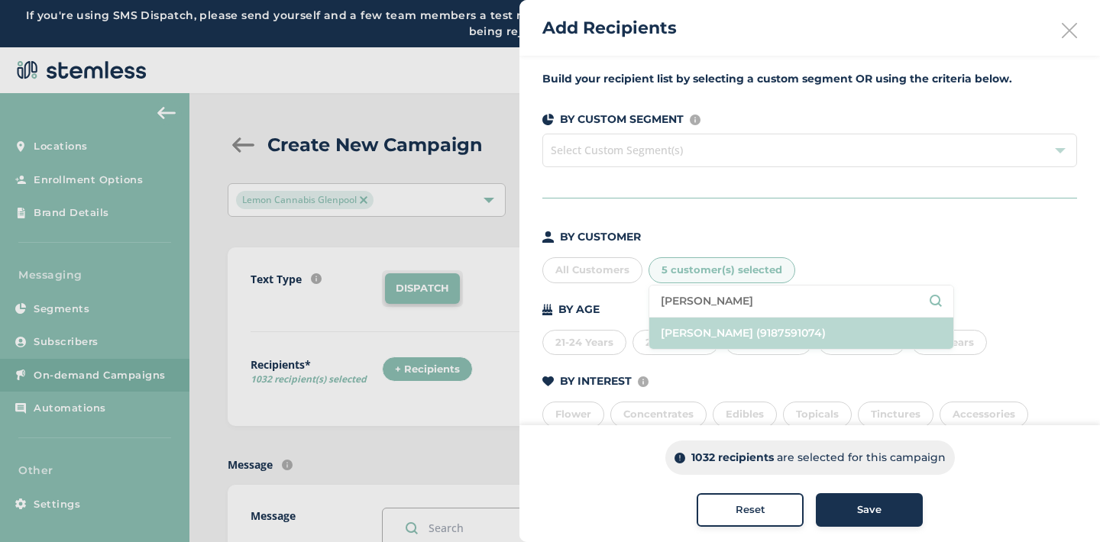
click at [736, 330] on li "[PERSON_NAME] (9187591074)" at bounding box center [801, 333] width 304 height 31
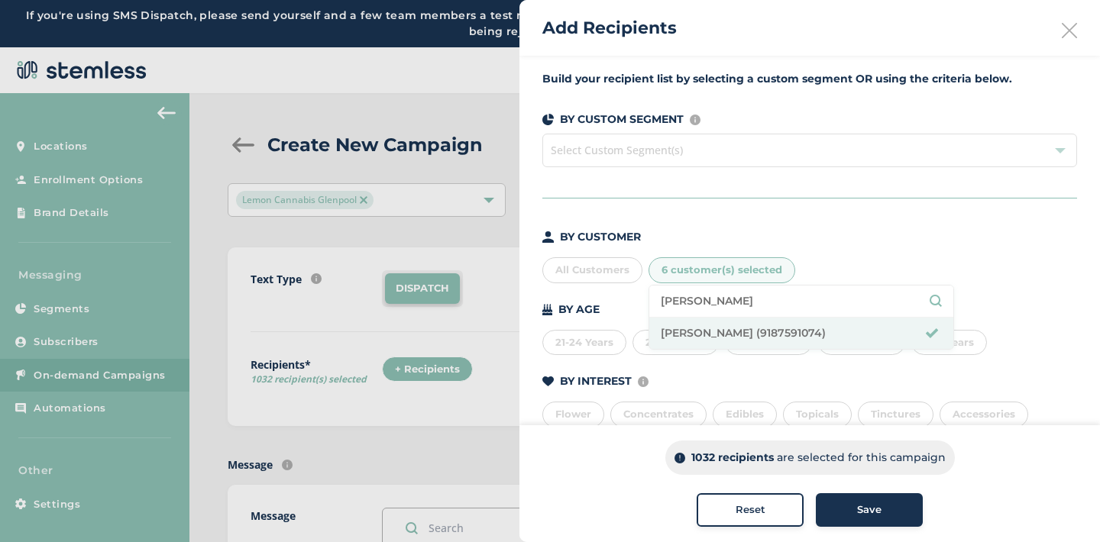
click at [824, 268] on div "All Customers 6 customer(s) selected [PERSON_NAME] [PERSON_NAME] (9187591074)" at bounding box center [809, 267] width 535 height 32
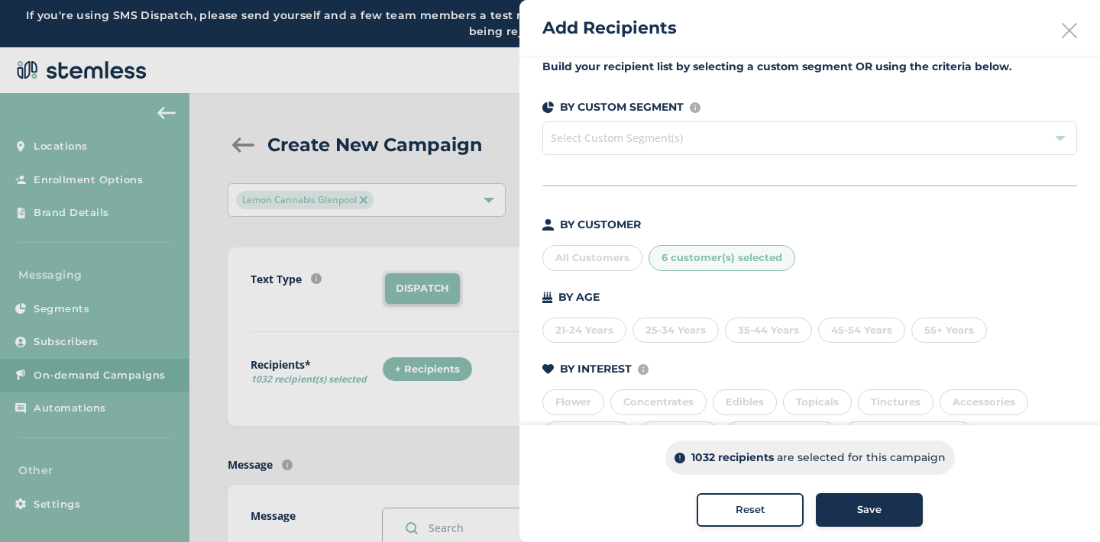
scroll to position [13, 0]
click at [836, 501] on button "Save" at bounding box center [869, 511] width 107 height 34
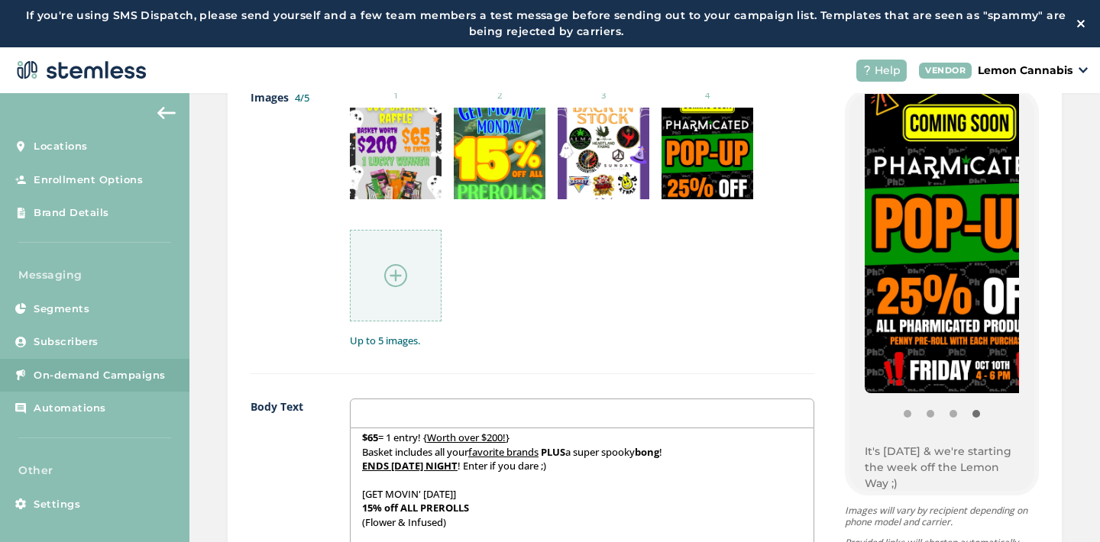
scroll to position [183, 0]
click at [896, 415] on button "Item 0" at bounding box center [907, 414] width 23 height 23
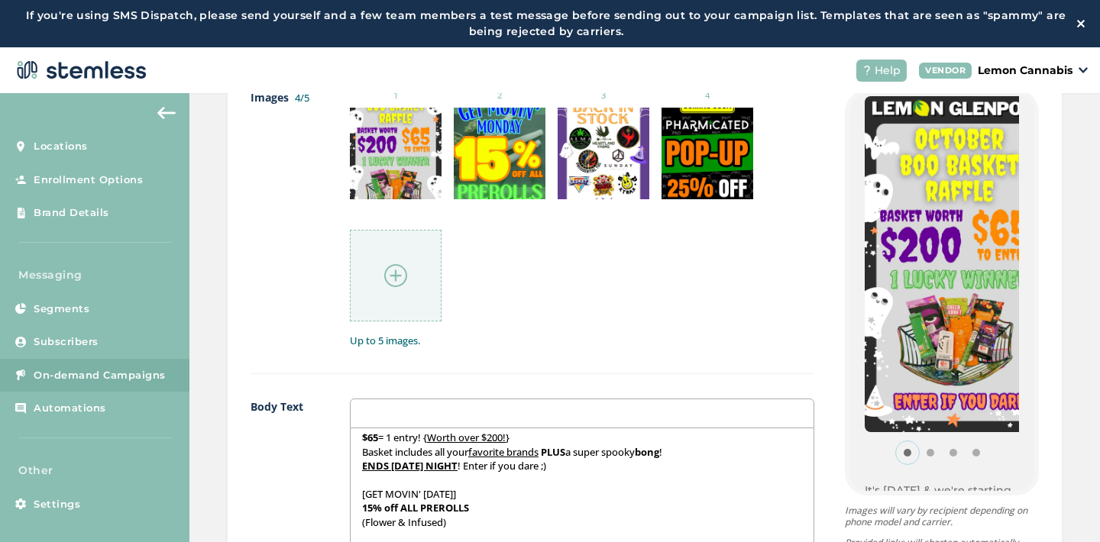
scroll to position [129, 0]
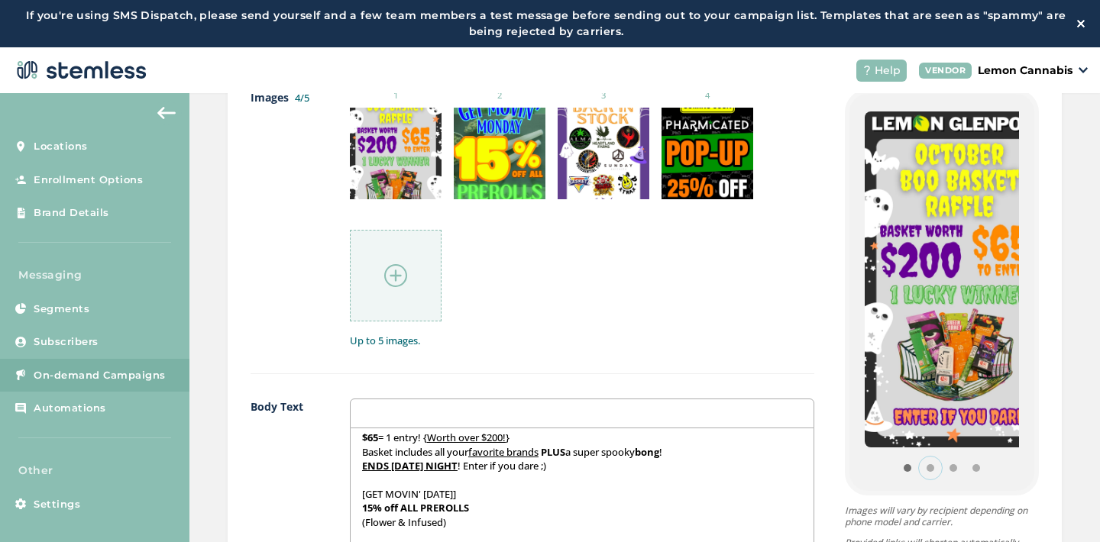
click at [919, 467] on button "Item 1" at bounding box center [930, 468] width 23 height 23
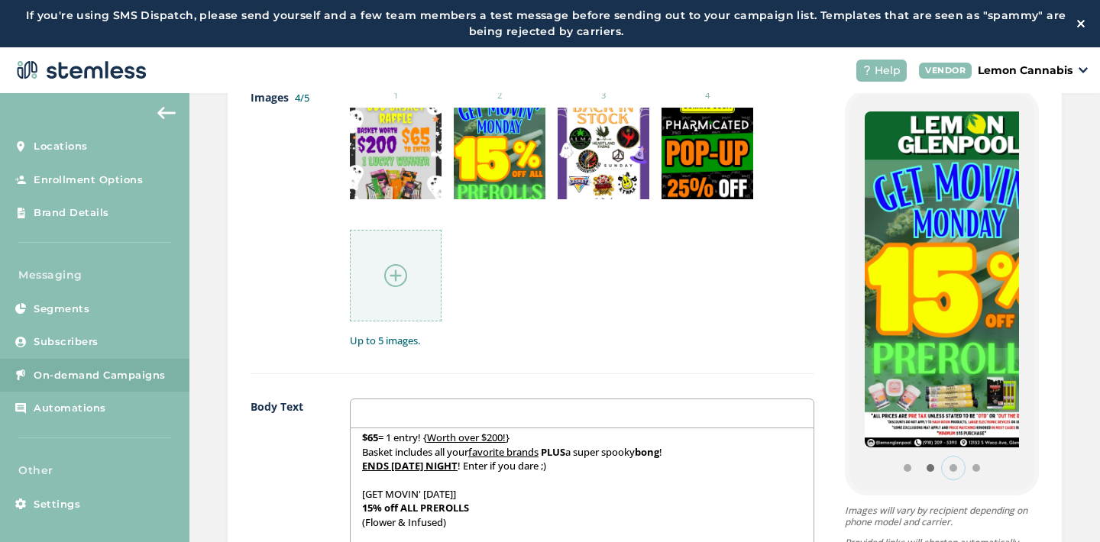
click at [942, 469] on button "Item 2" at bounding box center [953, 468] width 23 height 23
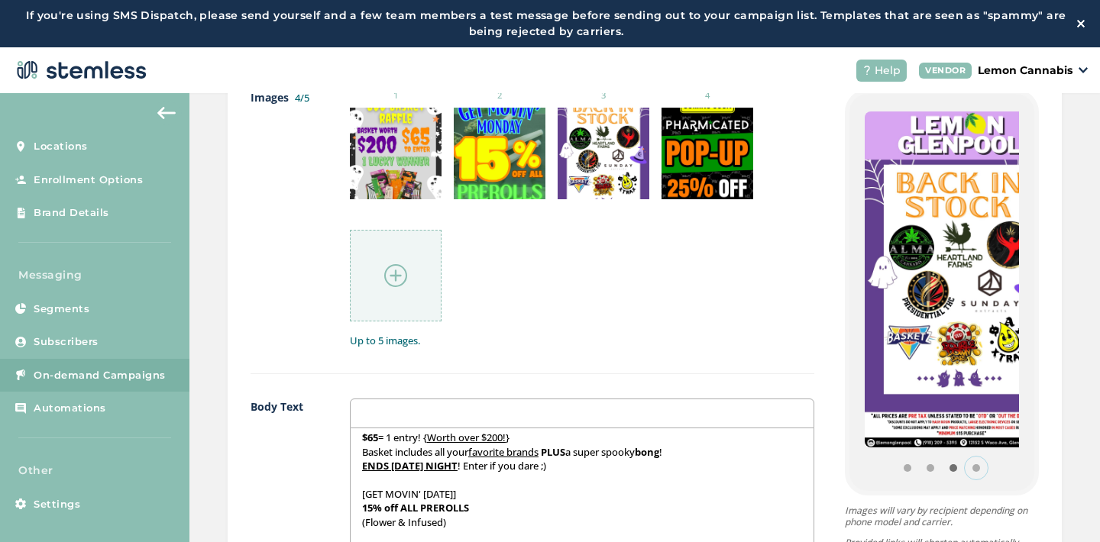
click at [965, 468] on button "Item 3" at bounding box center [976, 468] width 23 height 23
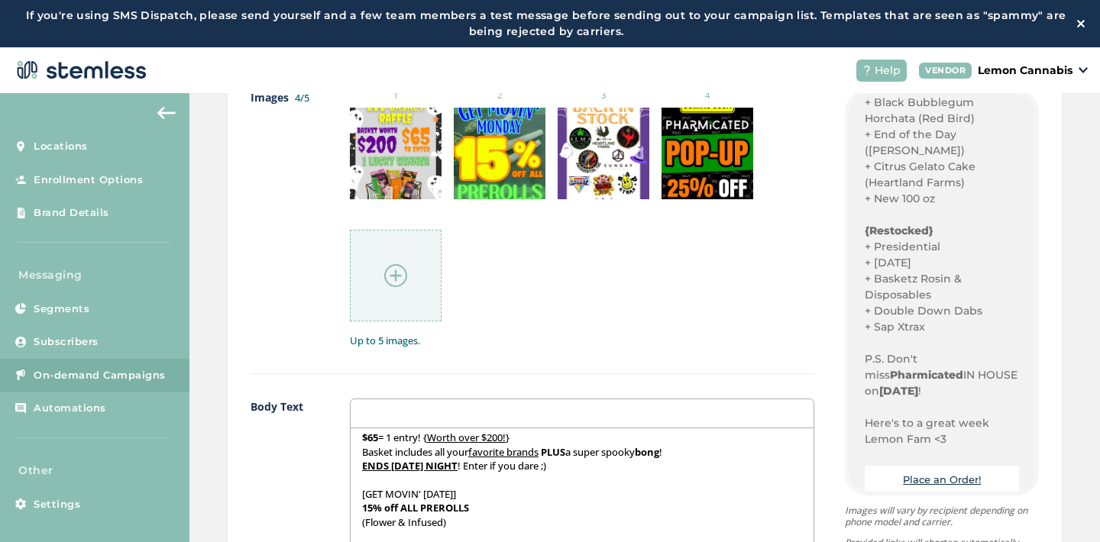
scroll to position [861, 0]
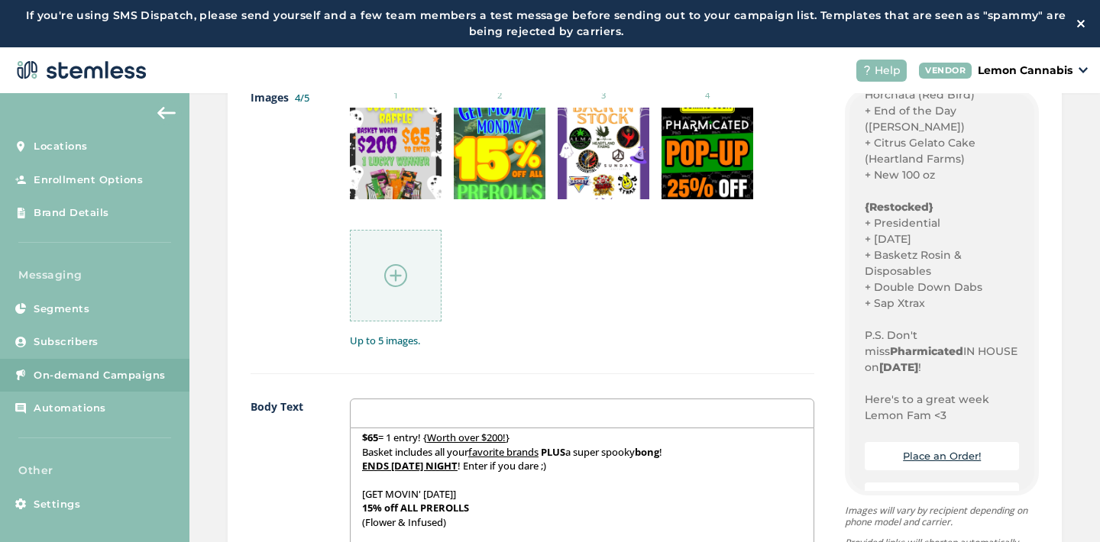
click at [633, 232] on ul "1 2 3 4" at bounding box center [582, 205] width 465 height 233
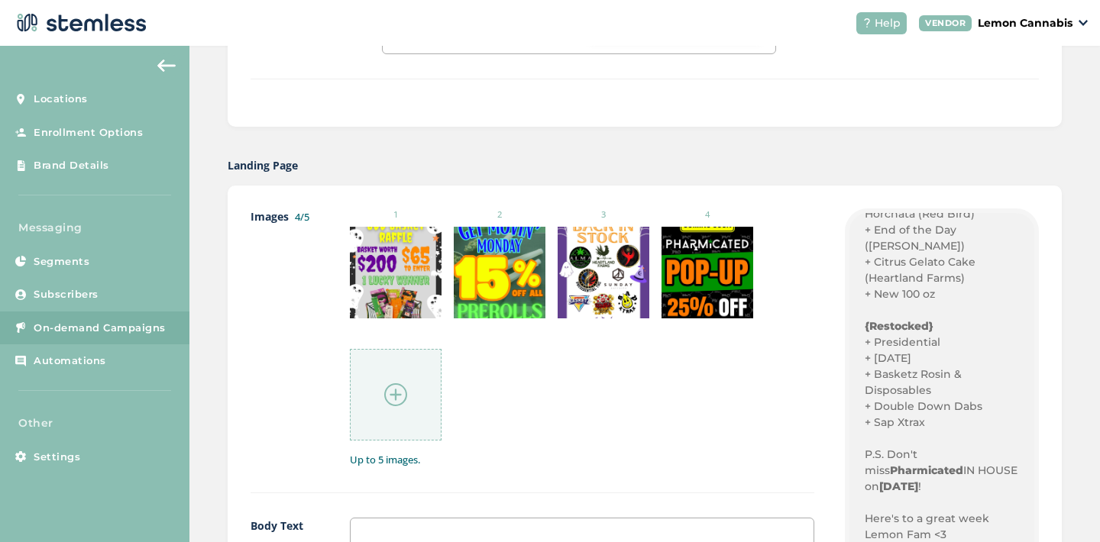
scroll to position [1619, 0]
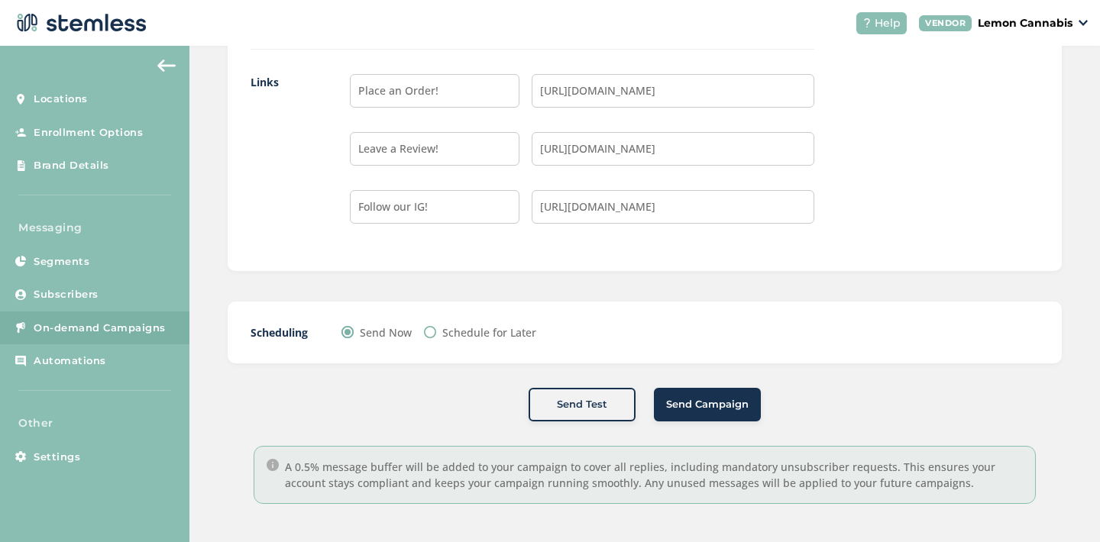
click at [707, 400] on span "Send Campaign" at bounding box center [707, 404] width 83 height 15
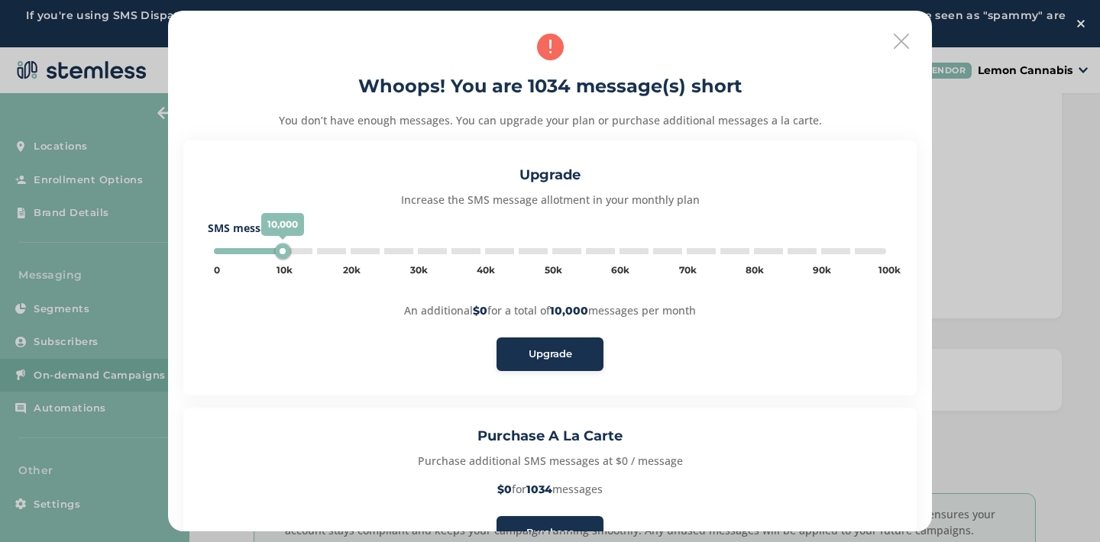
scroll to position [105, 0]
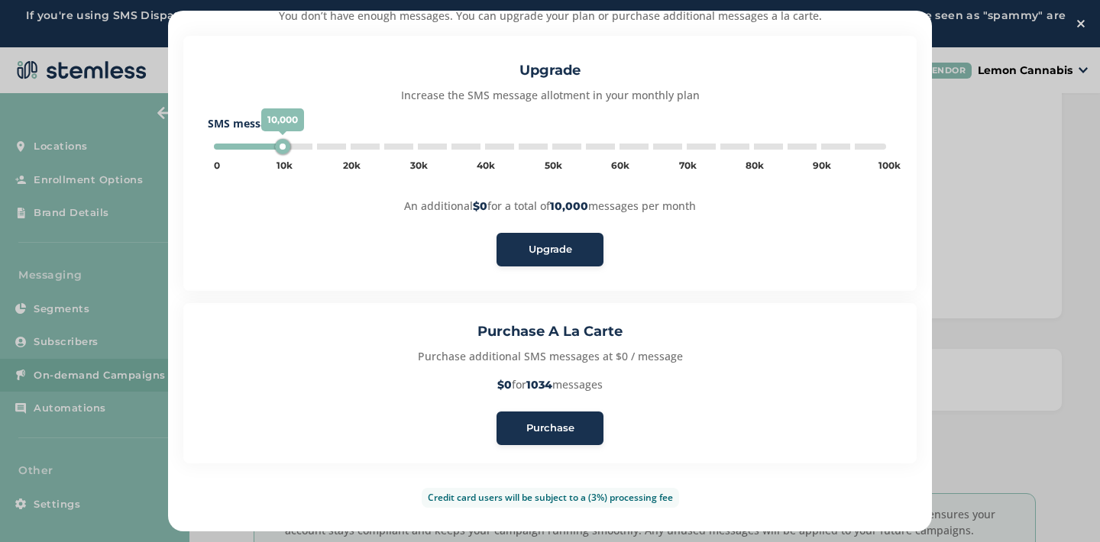
type input "5000"
click at [521, 426] on div "Purchase" at bounding box center [550, 428] width 83 height 15
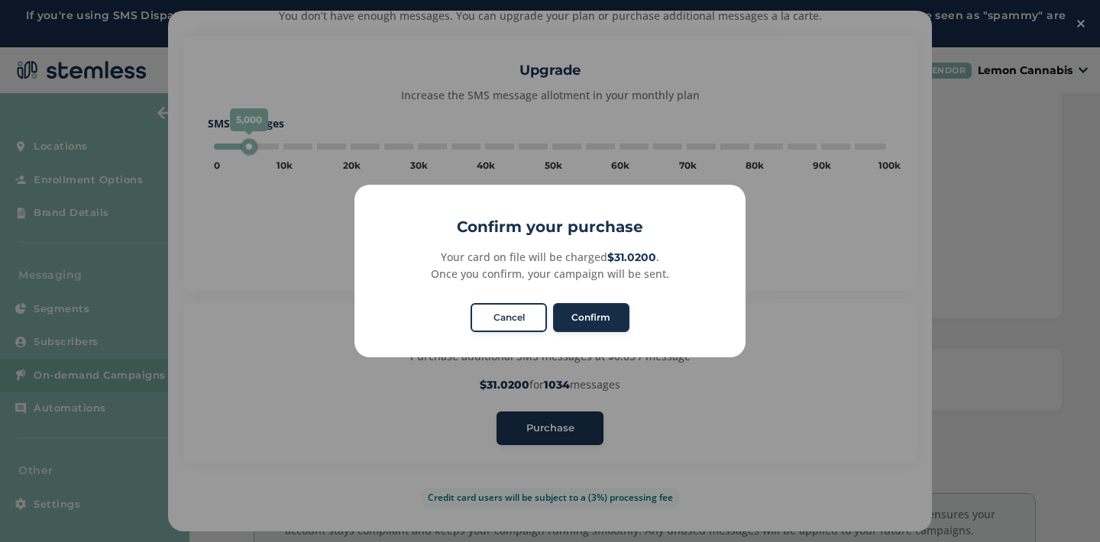
click at [587, 304] on button "Confirm" at bounding box center [591, 317] width 76 height 29
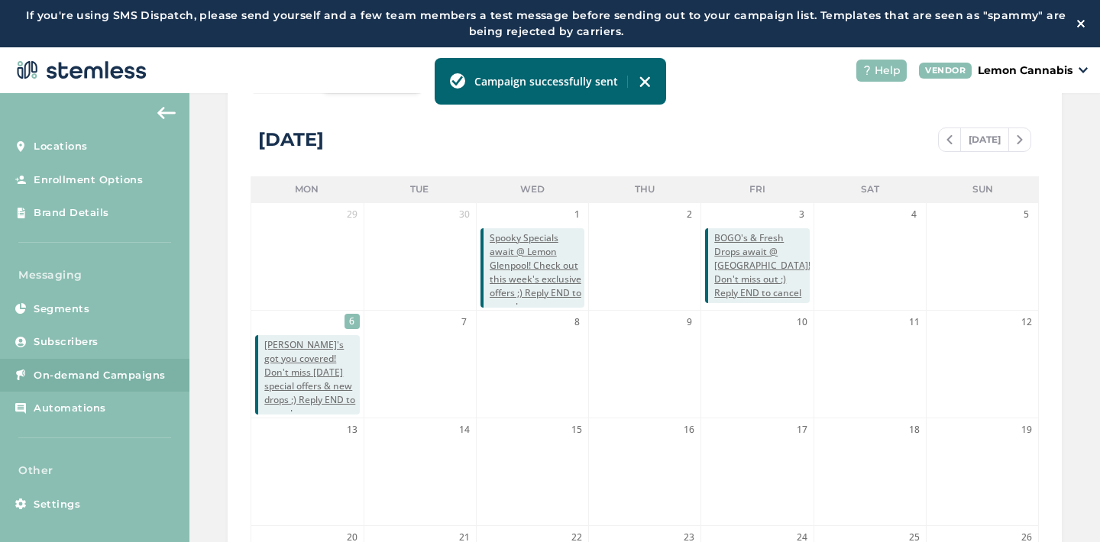
scroll to position [277, 0]
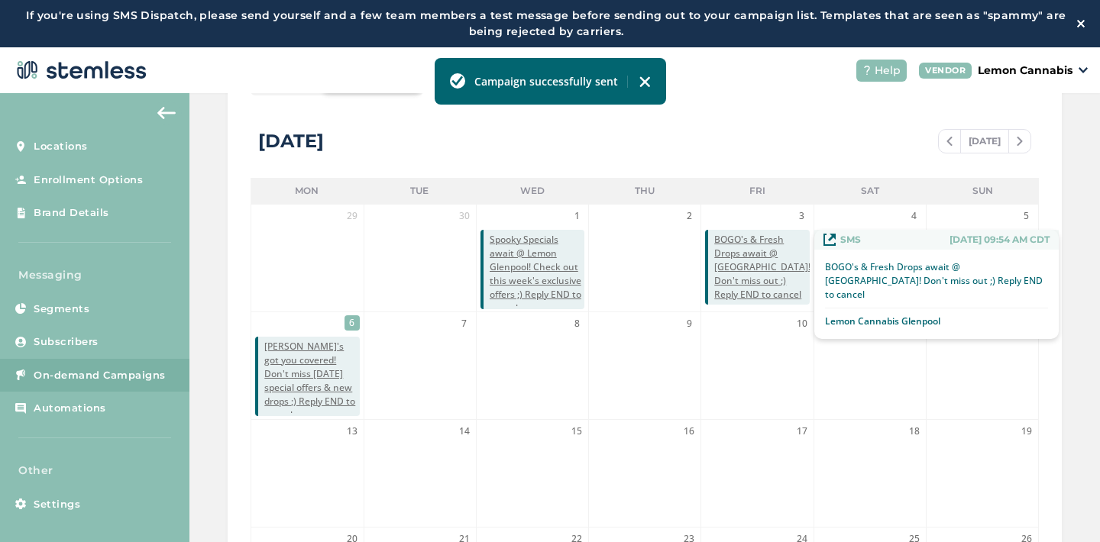
click at [740, 261] on span "BOGO's & Fresh Drops await @ [GEOGRAPHIC_DATA]! Don't miss out ;) Reply END to …" at bounding box center [761, 267] width 95 height 69
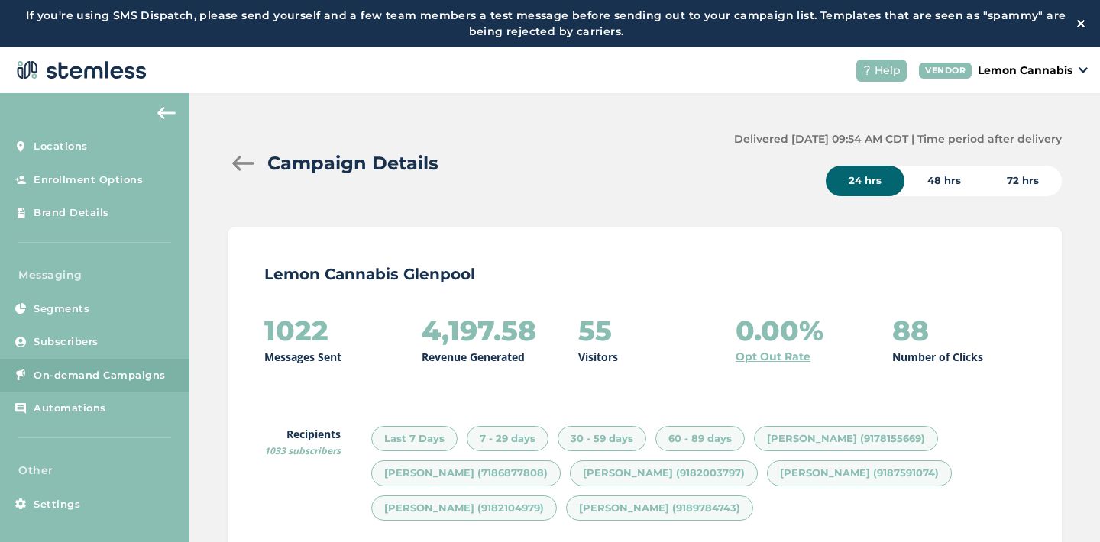
click at [944, 185] on div "48 hrs" at bounding box center [944, 181] width 79 height 31
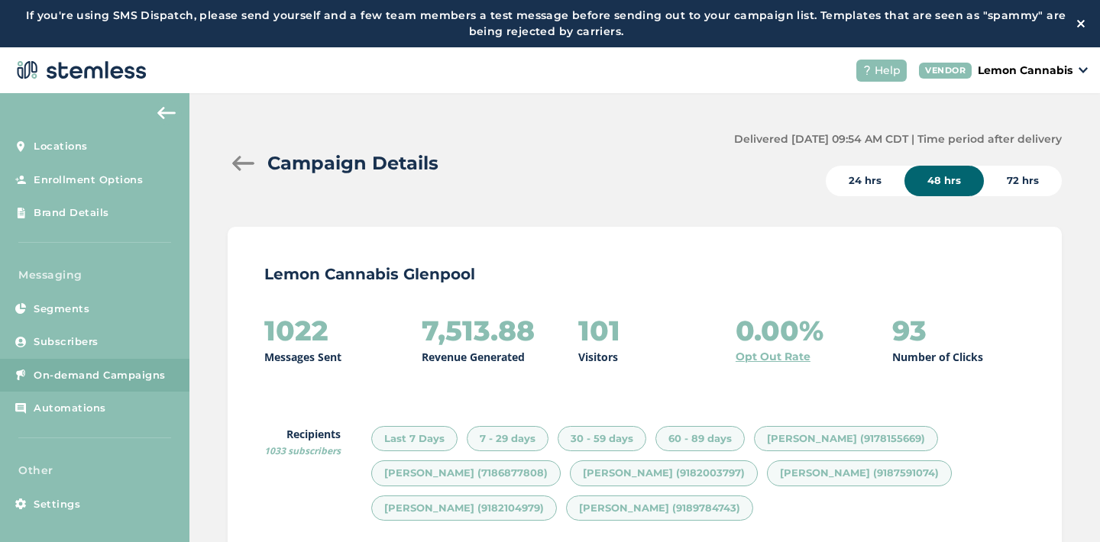
click at [996, 179] on div "72 hrs" at bounding box center [1023, 181] width 78 height 31
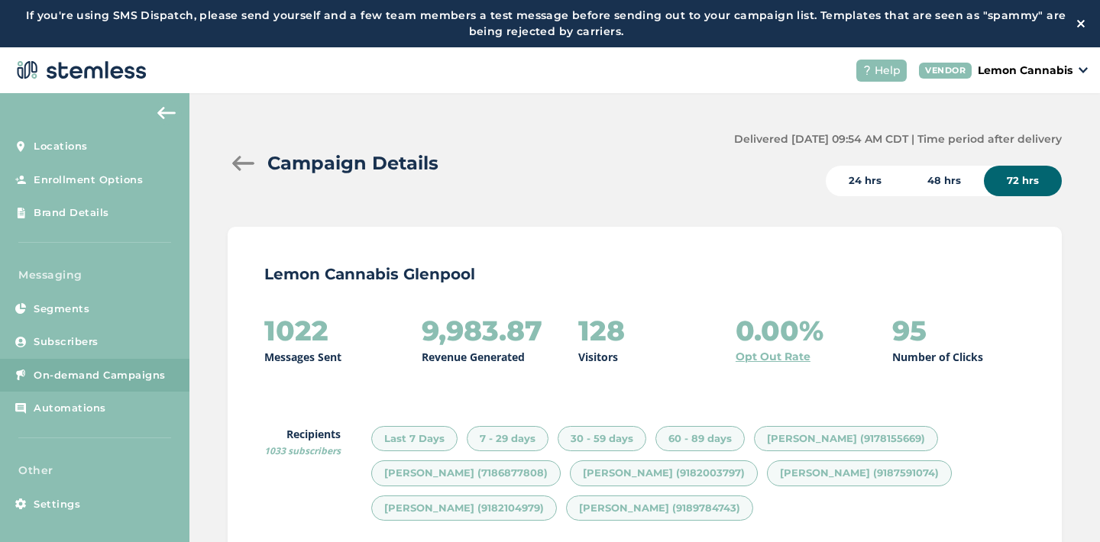
click at [858, 178] on div "24 hrs" at bounding box center [865, 181] width 79 height 31
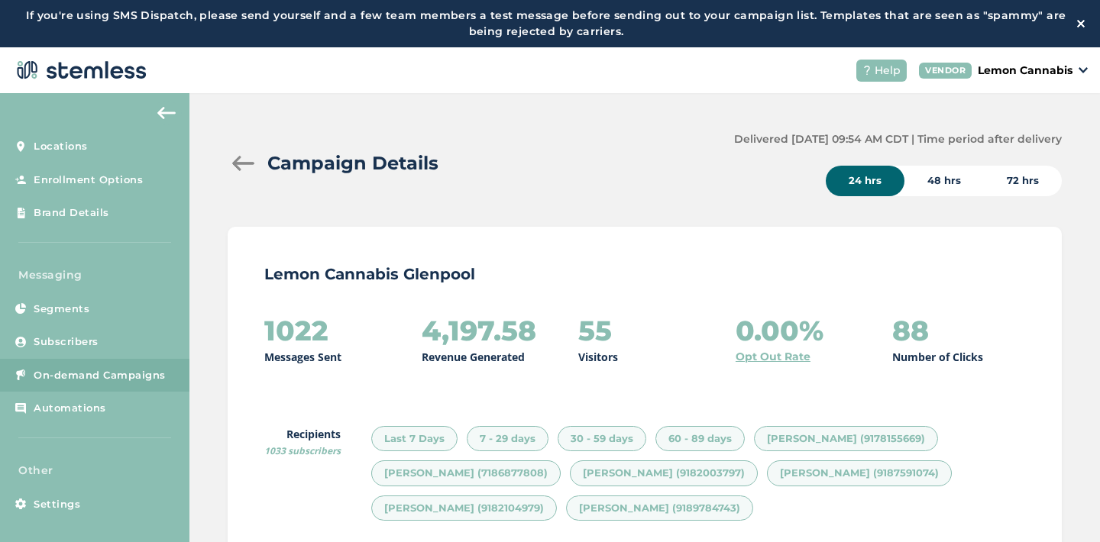
click at [947, 170] on div "48 hrs" at bounding box center [944, 181] width 79 height 31
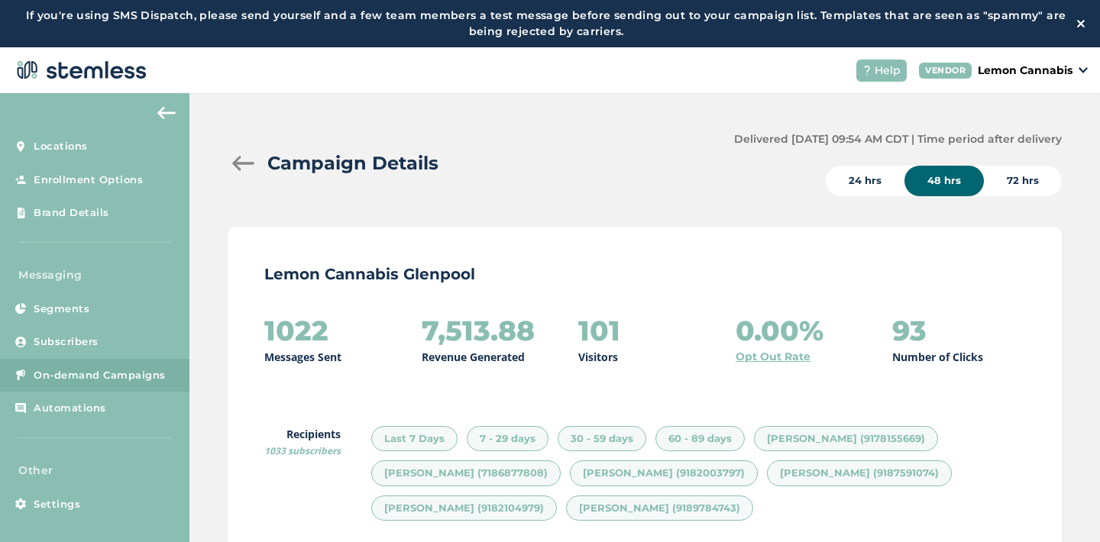
click at [241, 161] on div at bounding box center [243, 163] width 31 height 15
